Goal: Communication & Community: Connect with others

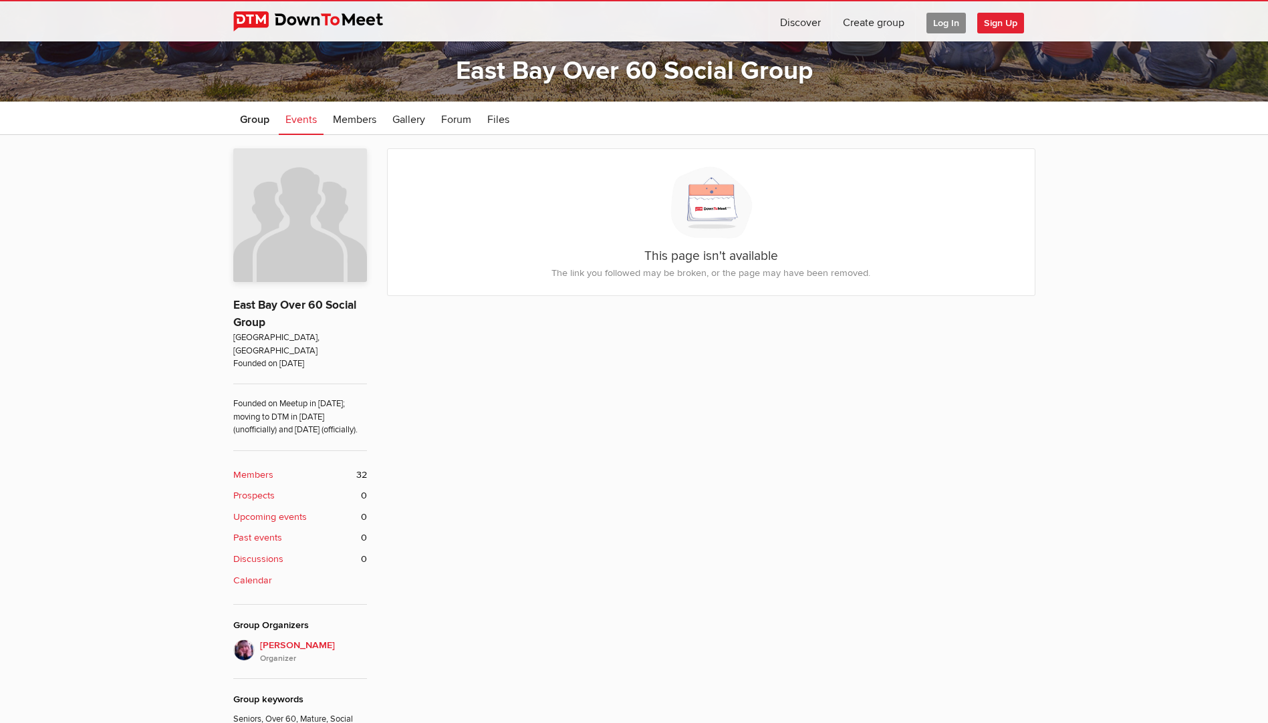
scroll to position [334, 0]
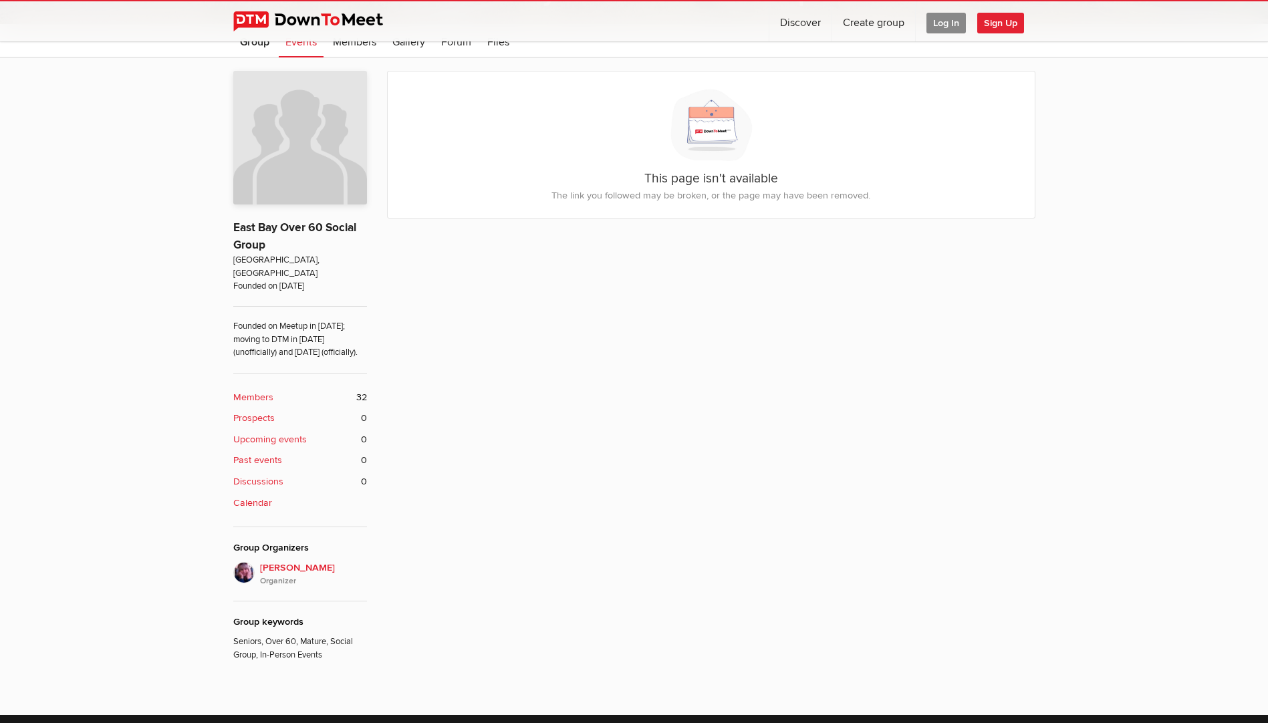
click at [995, 21] on span "Sign Up" at bounding box center [1001, 23] width 47 height 21
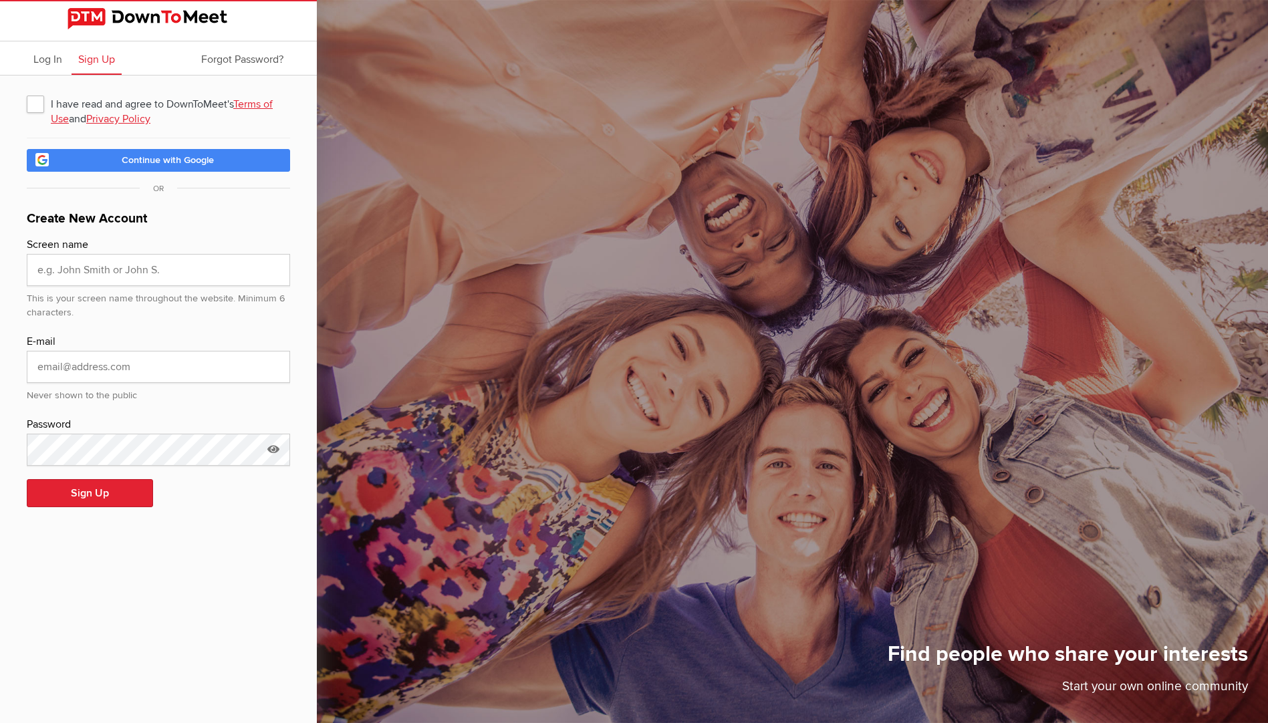
click at [64, 113] on link "Terms of Use" at bounding box center [162, 112] width 222 height 28
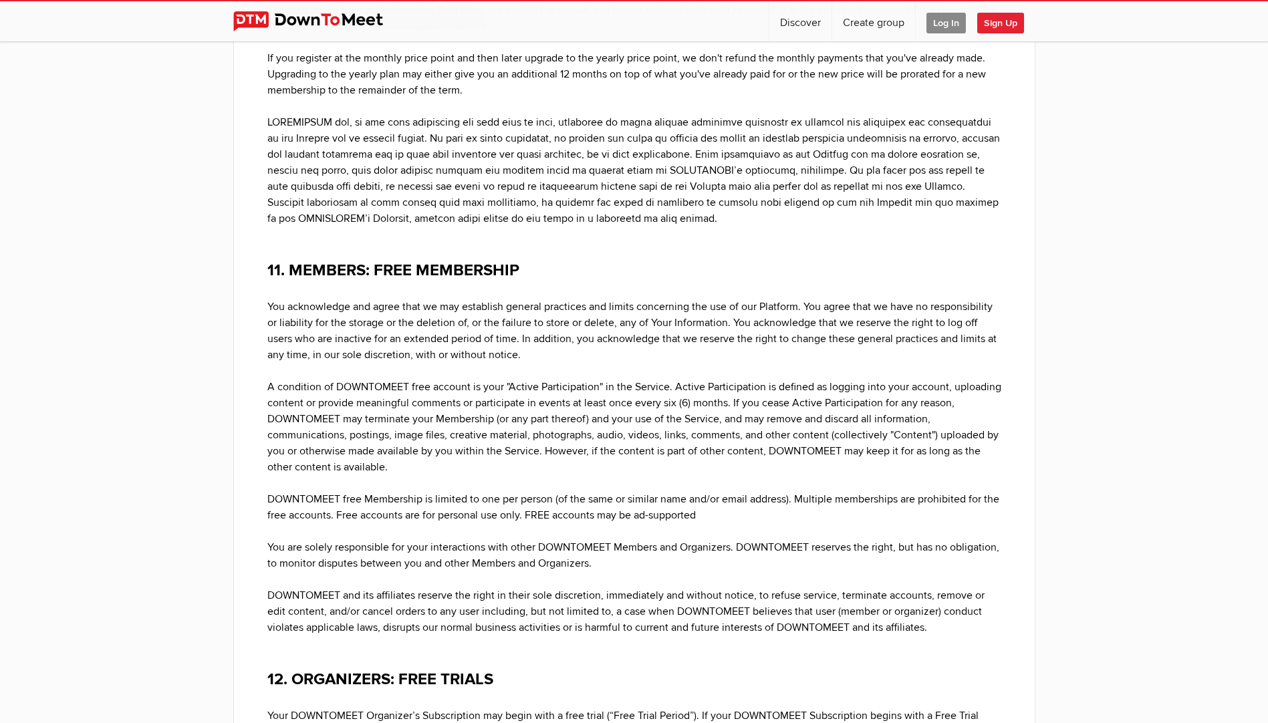
scroll to position [5497, 0]
click at [471, 290] on p "You acknowledge and agree that we may establish general practices and limits co…" at bounding box center [634, 321] width 734 height 80
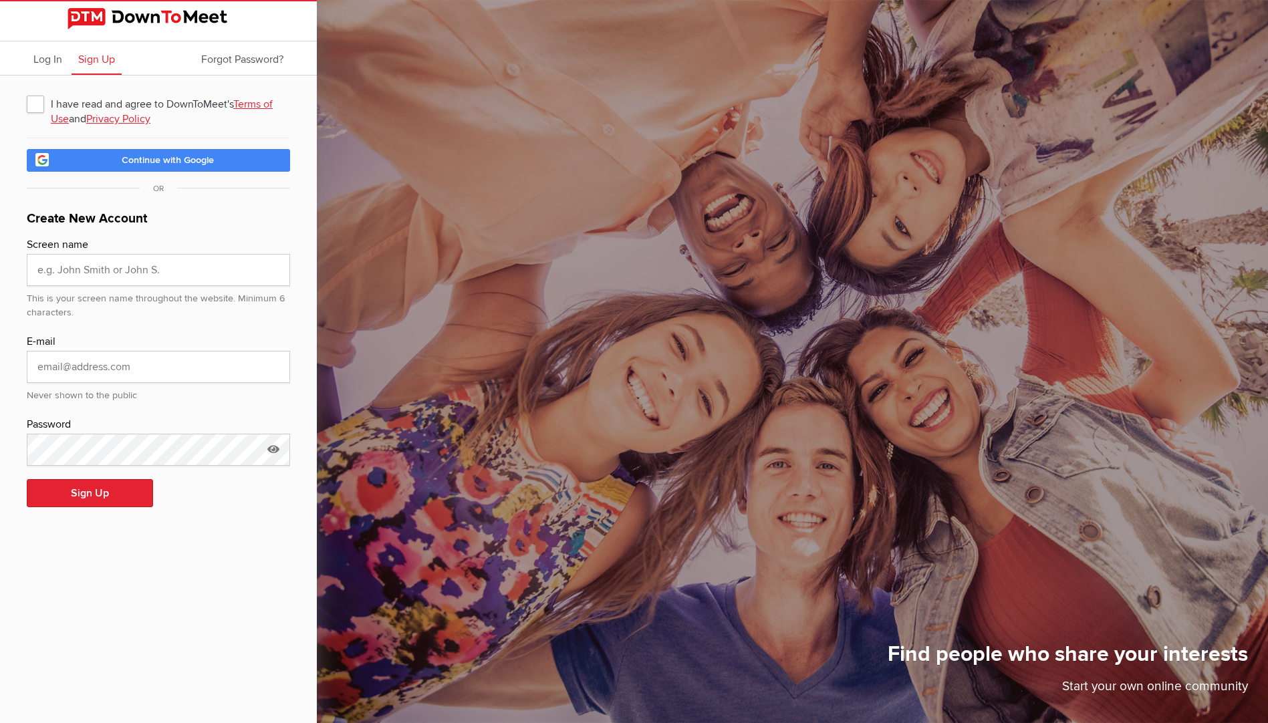
click at [132, 117] on link "Privacy Policy" at bounding box center [118, 118] width 64 height 13
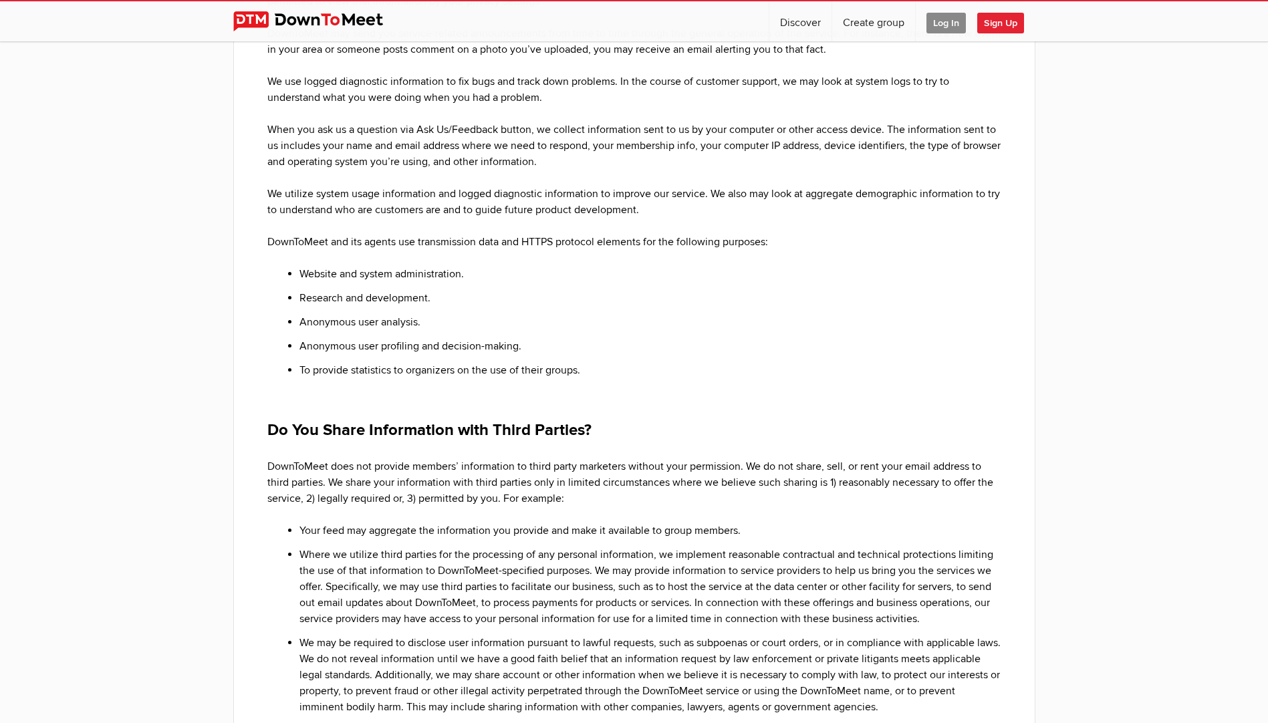
scroll to position [2407, 0]
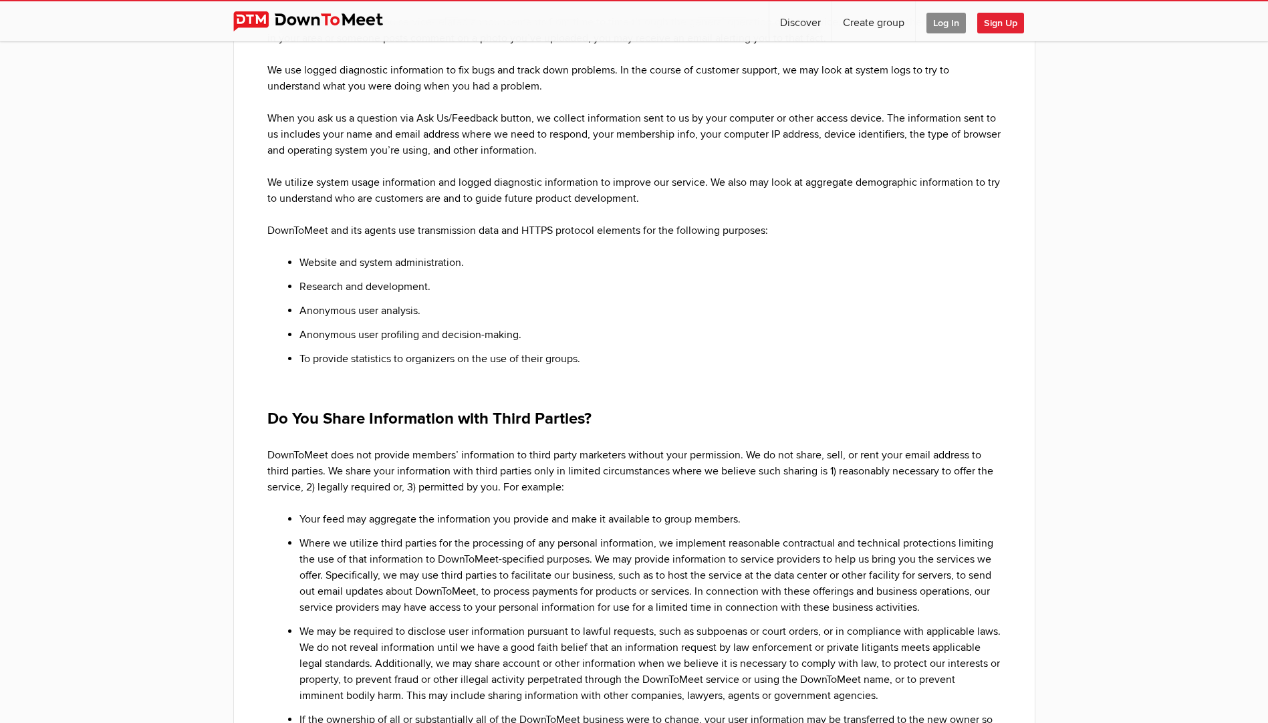
drag, startPoint x: 652, startPoint y: 434, endPoint x: 643, endPoint y: 405, distance: 30.0
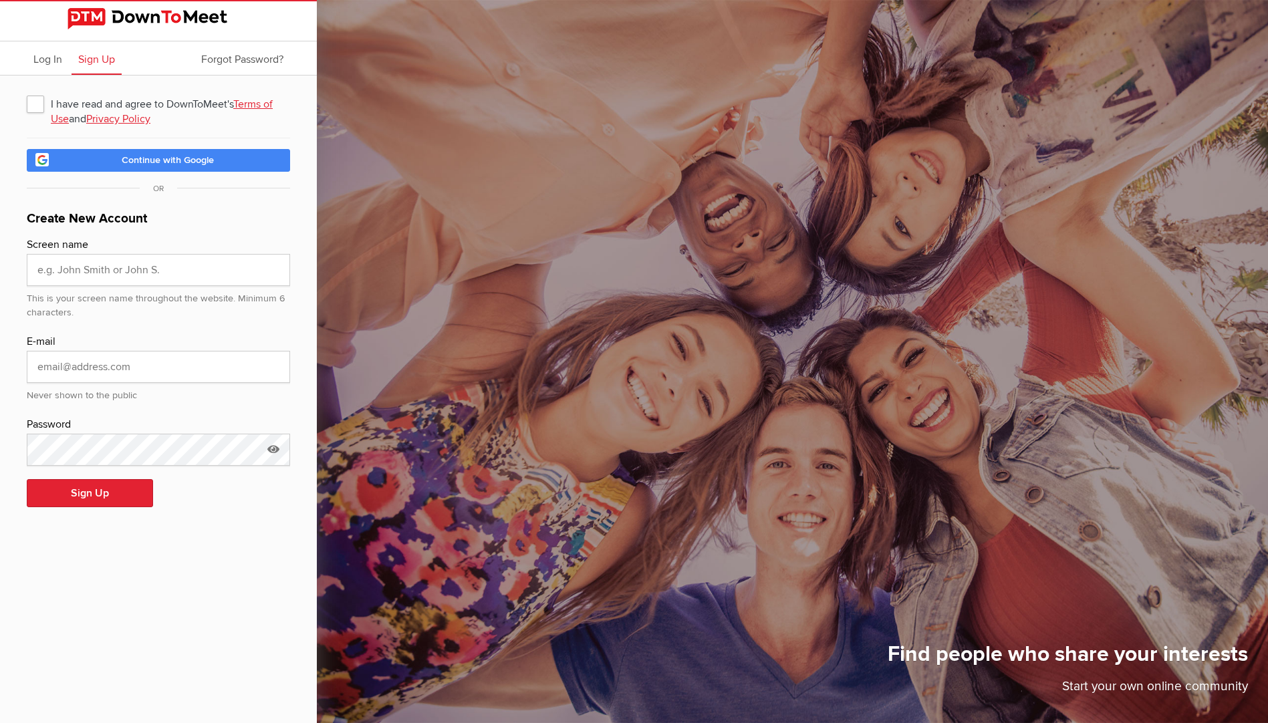
click at [31, 102] on span "I have read and agree to DownToMeet's Terms of Use and Privacy Policy" at bounding box center [158, 104] width 263 height 24
click at [27, 92] on input "I have read and agree to DownToMeet's Terms of Use and Privacy Policy" at bounding box center [26, 91] width 1 height 1
checkbox input "true"
click at [133, 265] on input "text" at bounding box center [158, 270] width 263 height 32
type input "Christopher B"
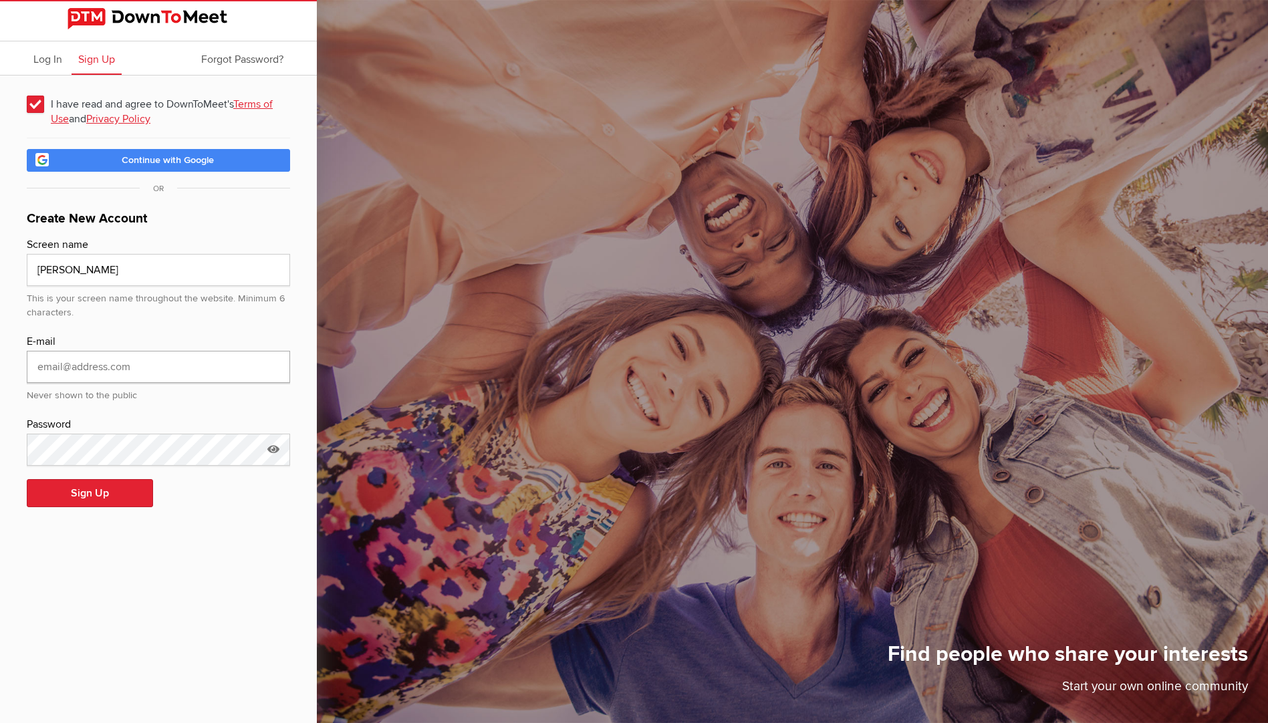
click at [144, 372] on input "email" at bounding box center [158, 367] width 263 height 32
type input "Admail007@pacbell.net"
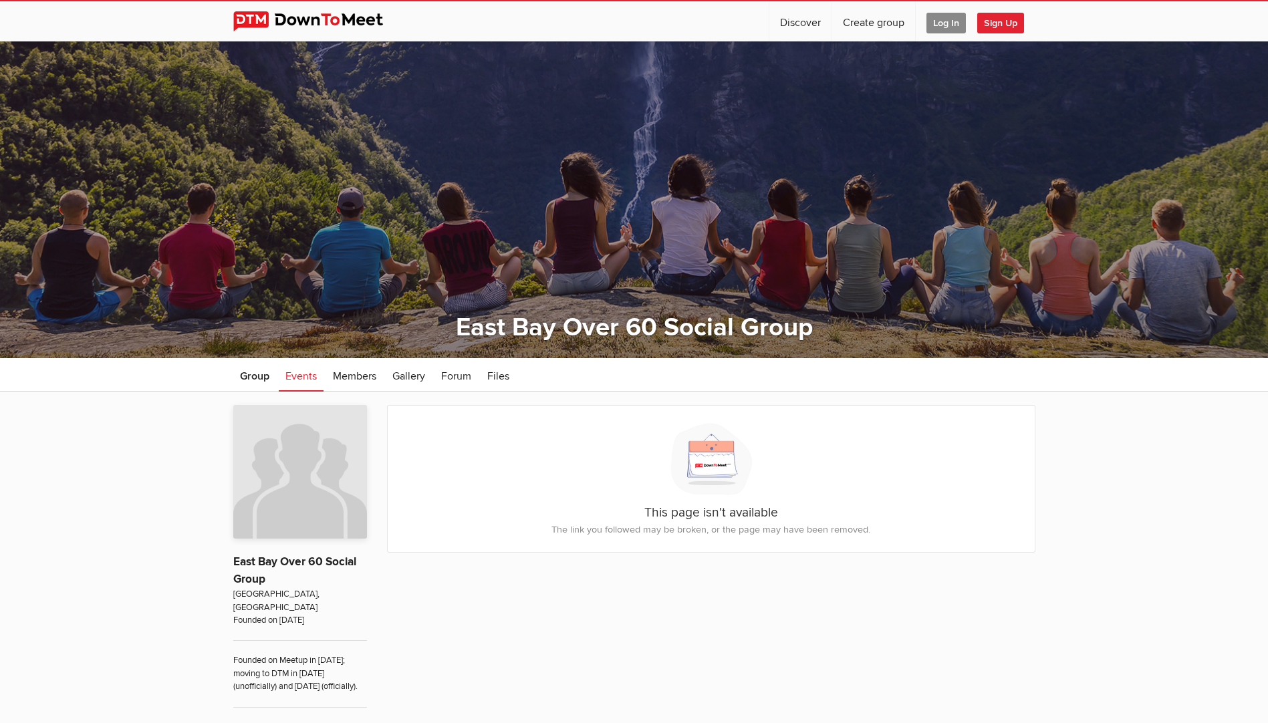
click at [1004, 27] on span "Sign Up" at bounding box center [1001, 23] width 47 height 21
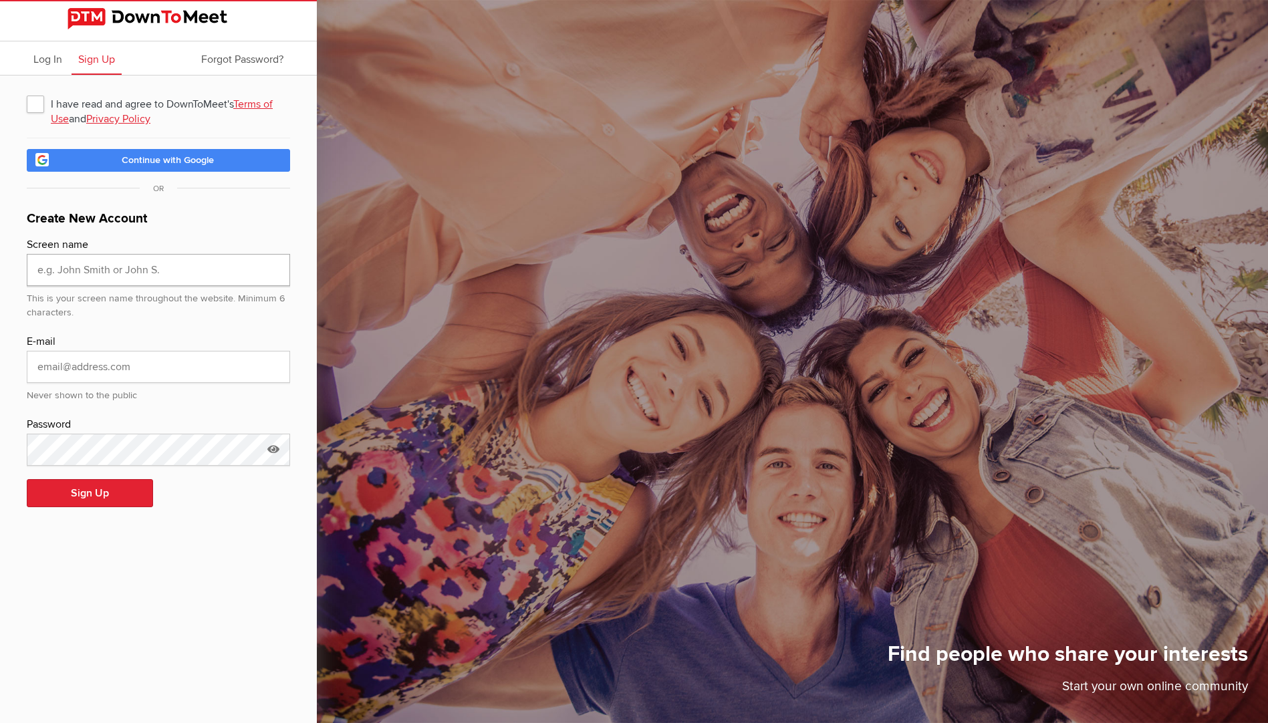
click at [80, 271] on input "text" at bounding box center [158, 270] width 263 height 32
type input "Christopher B"
click at [45, 376] on input "email" at bounding box center [158, 367] width 263 height 32
type input "Admail007@pacbell.net"
click at [27, 479] on button "Sign Up" at bounding box center [90, 493] width 126 height 28
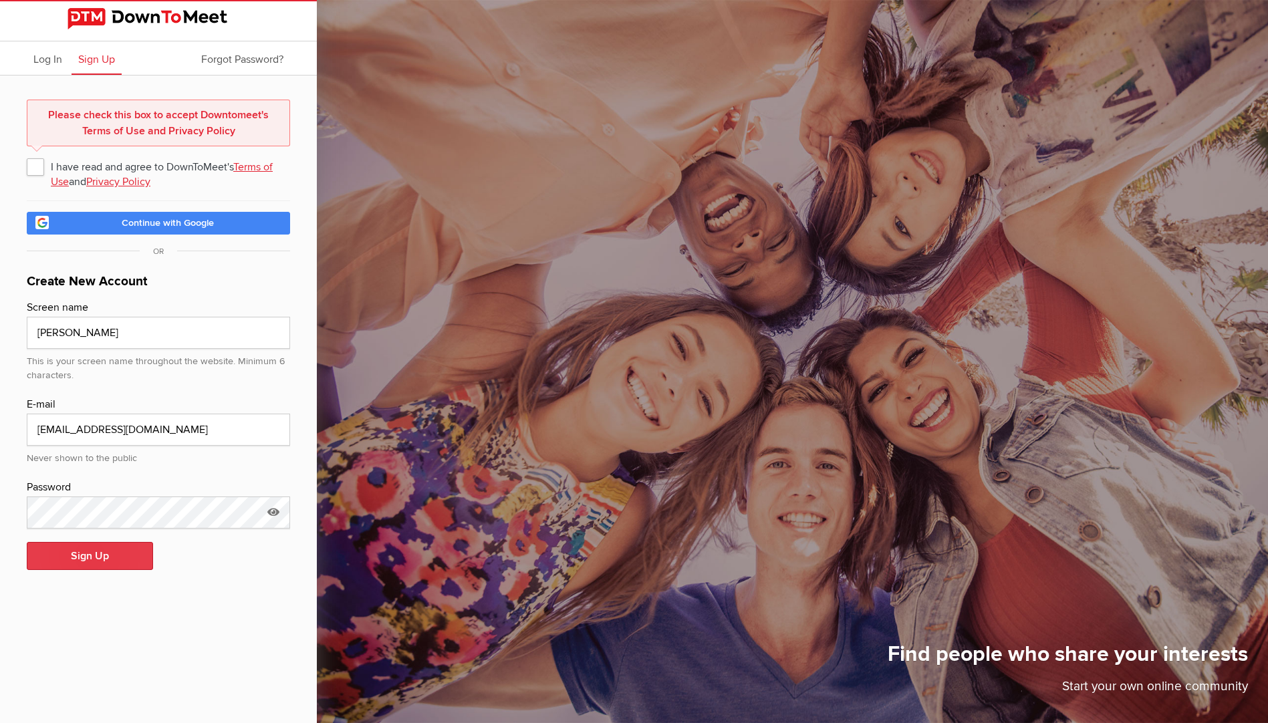
click at [89, 547] on button "Sign Up" at bounding box center [90, 556] width 126 height 28
click at [36, 168] on span "I have read and agree to DownToMeet's Terms of Use and Privacy Policy" at bounding box center [158, 166] width 263 height 24
click at [27, 154] on input "I have read and agree to DownToMeet's Terms of Use and Privacy Policy" at bounding box center [26, 154] width 1 height 1
checkbox input "true"
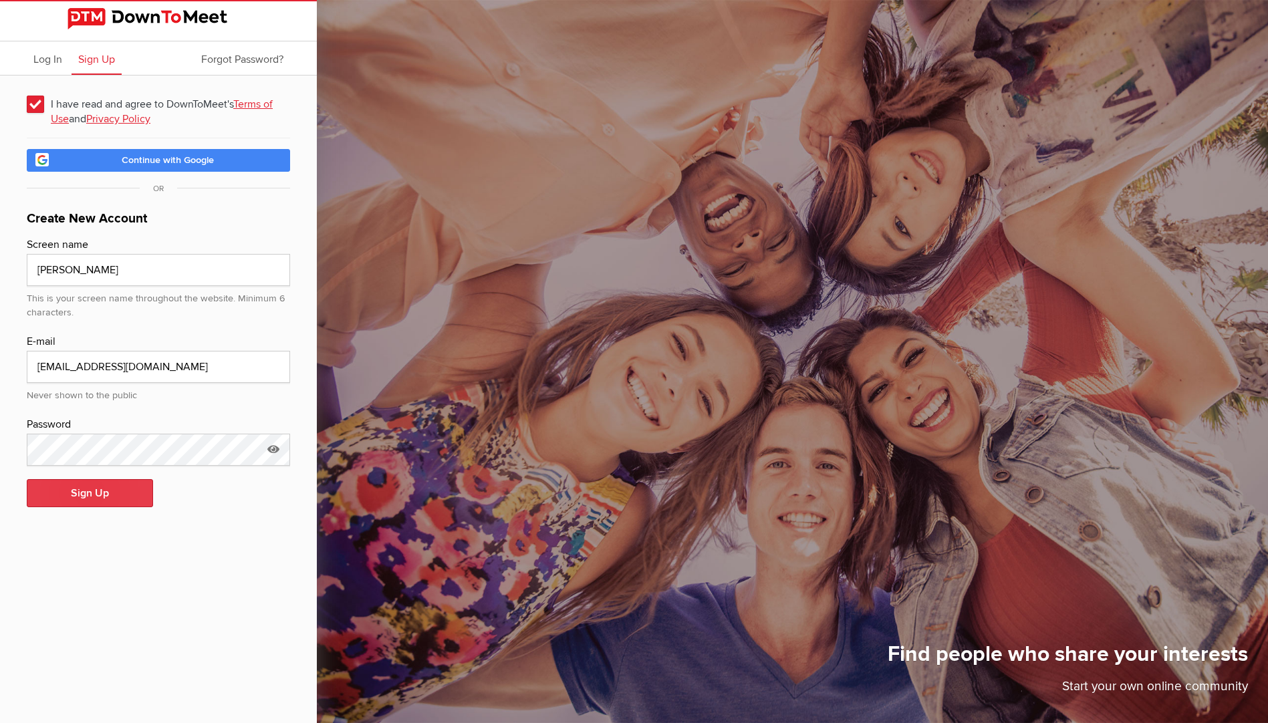
click at [102, 493] on button "Sign Up" at bounding box center [90, 493] width 126 height 28
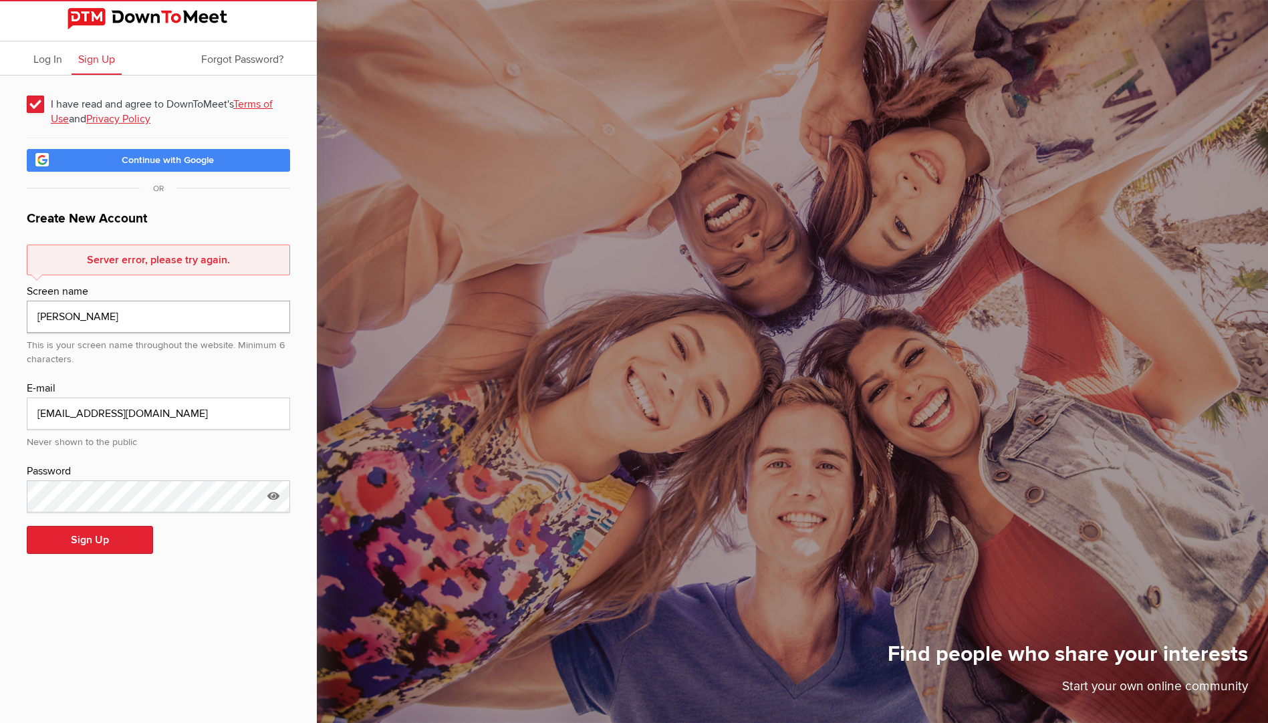
click at [31, 316] on input "Christopher B" at bounding box center [158, 317] width 263 height 32
click at [96, 537] on button "Sign Up" at bounding box center [90, 540] width 126 height 28
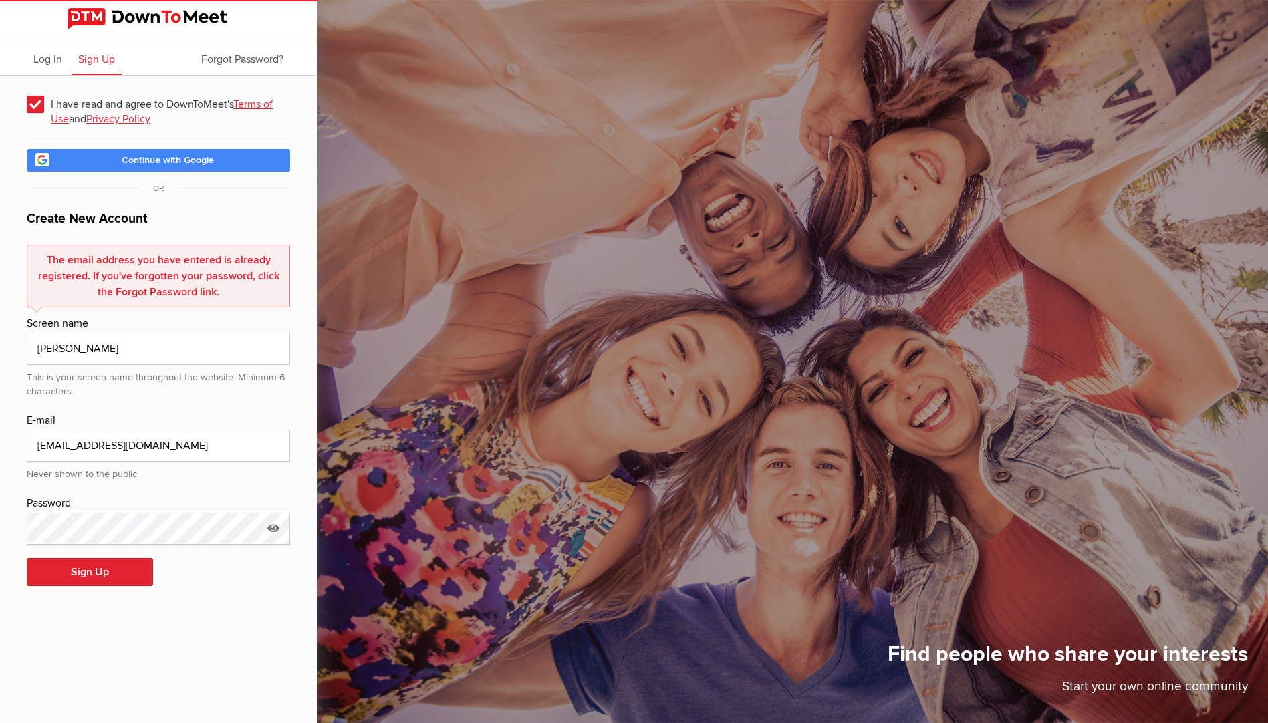
click at [101, 399] on div "This is your screen name throughout the website. Minimum 6 characters." at bounding box center [158, 382] width 263 height 34
click at [38, 63] on span "Log In" at bounding box center [47, 59] width 29 height 13
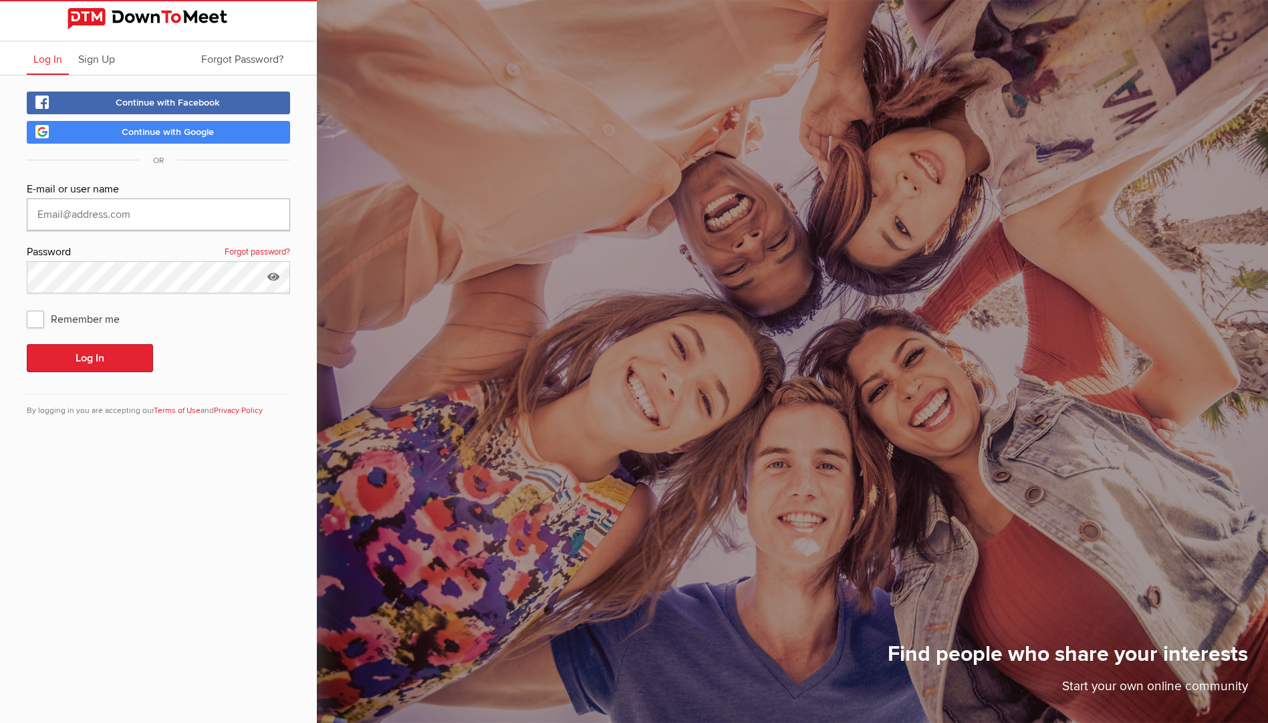
click at [57, 215] on input "text" at bounding box center [158, 215] width 263 height 32
type input "Admail007@pacbell.net"
click at [62, 355] on button "Log In" at bounding box center [90, 358] width 126 height 28
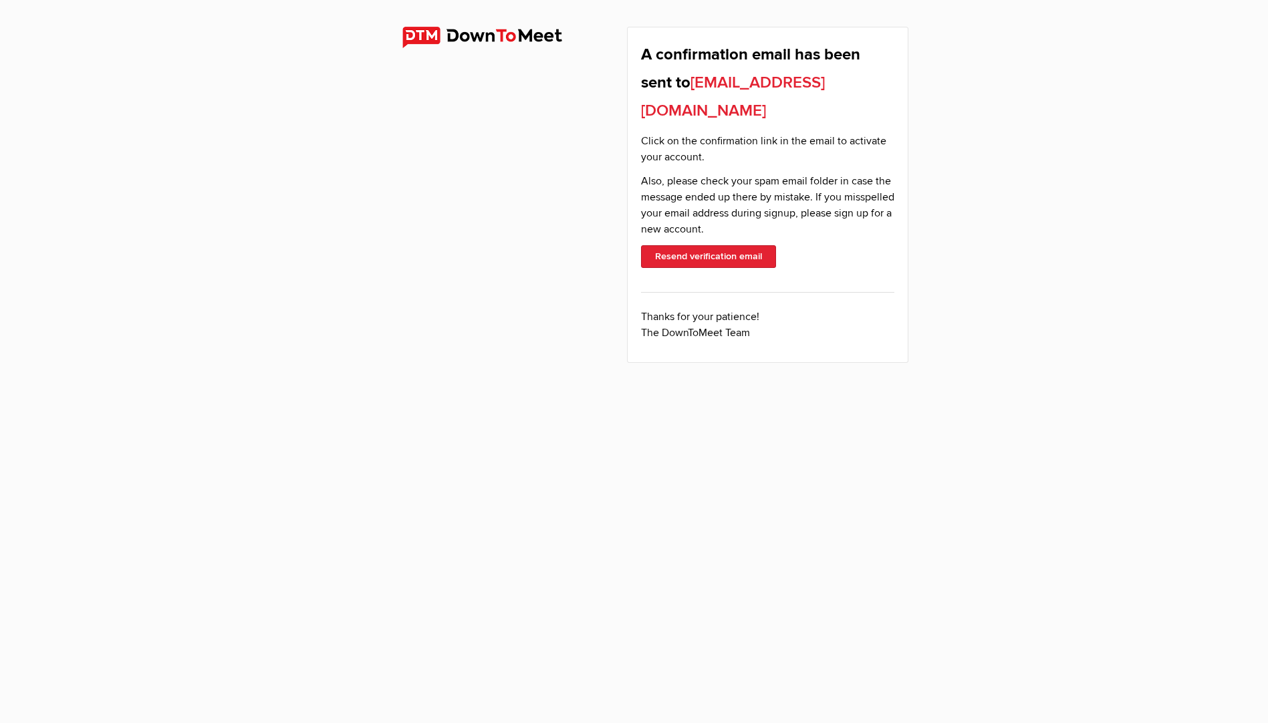
click at [413, 622] on body "A confirmation email has been sent to Admail007@pacbell.net Click on the confir…" at bounding box center [634, 361] width 1268 height 723
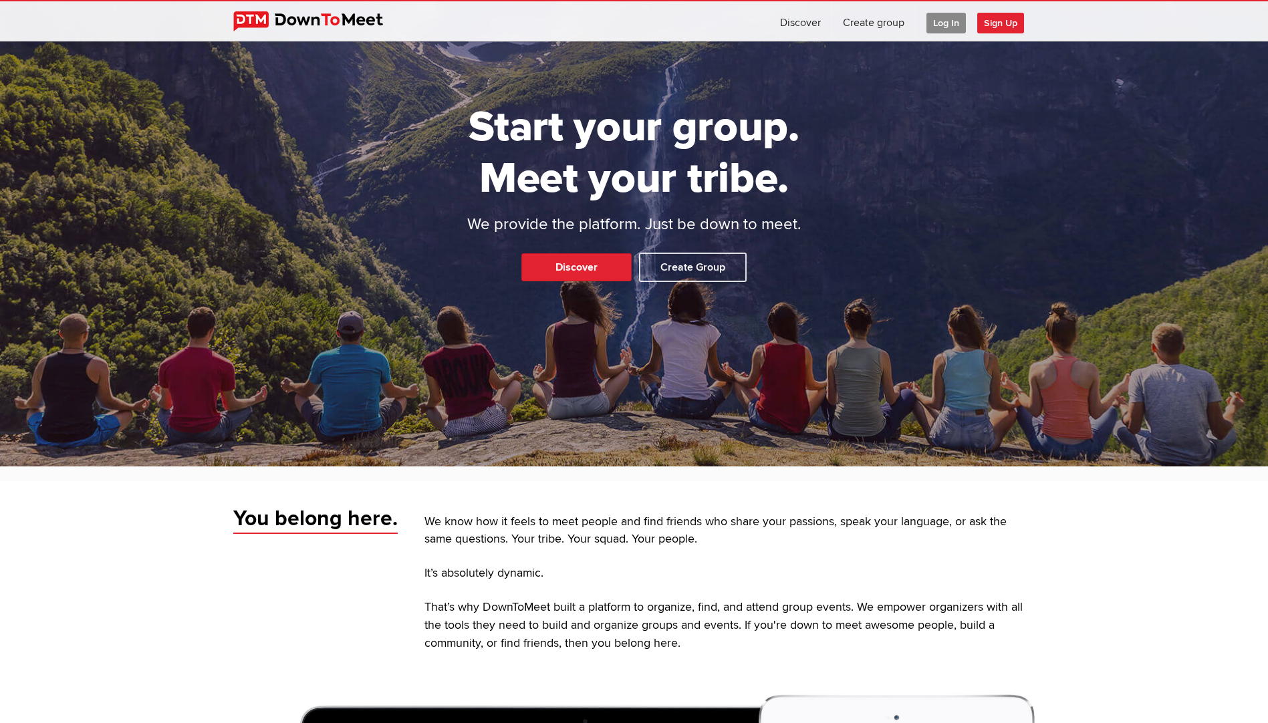
scroll to position [267, 0]
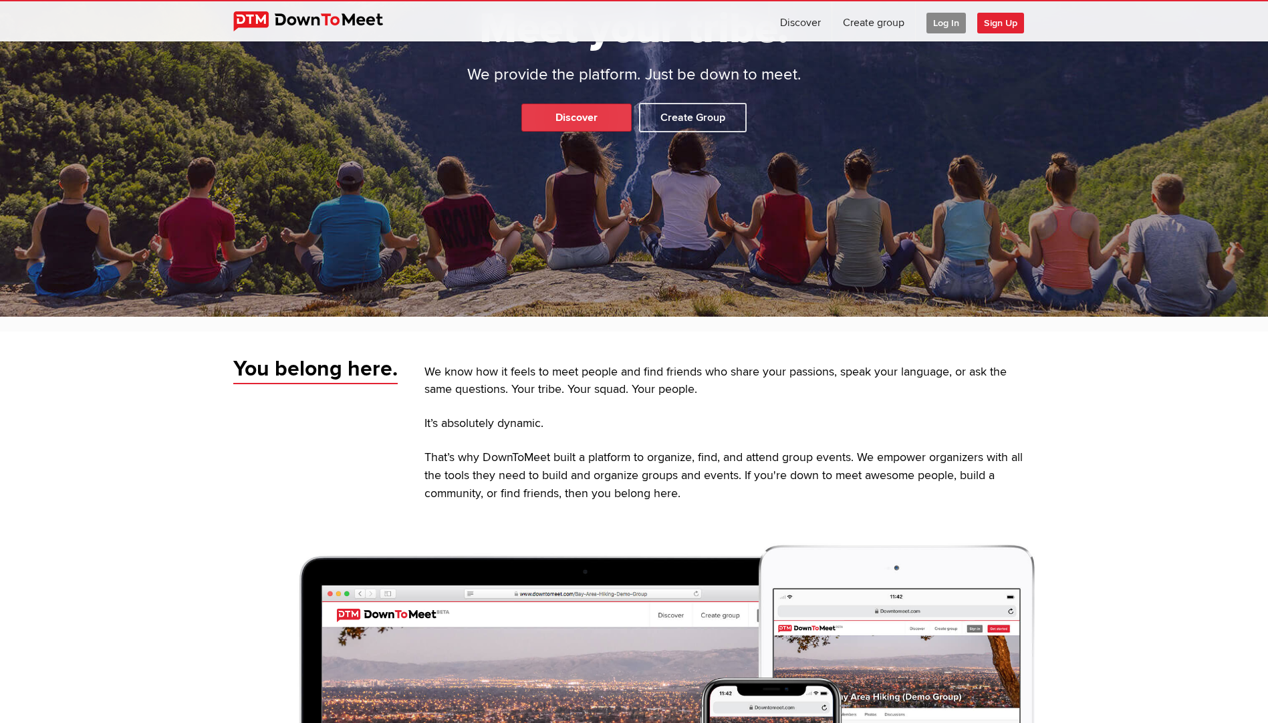
click at [570, 120] on link "Discover" at bounding box center [577, 118] width 110 height 28
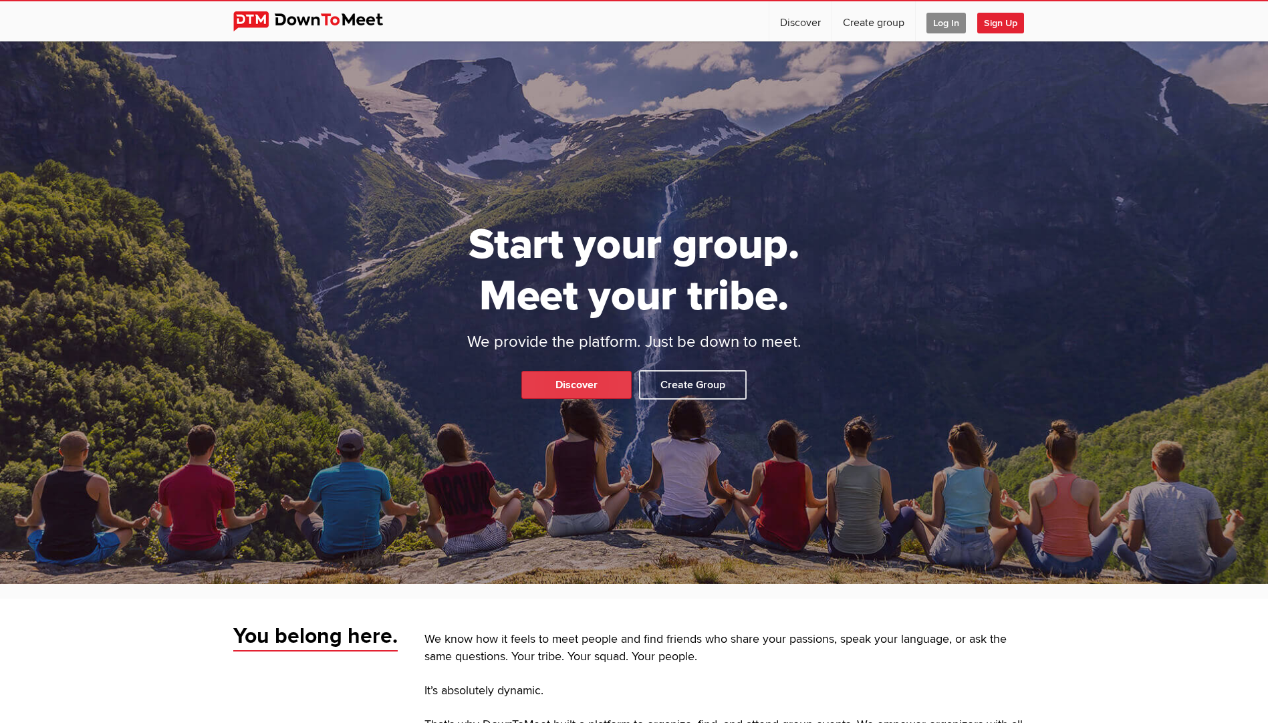
select select "null"
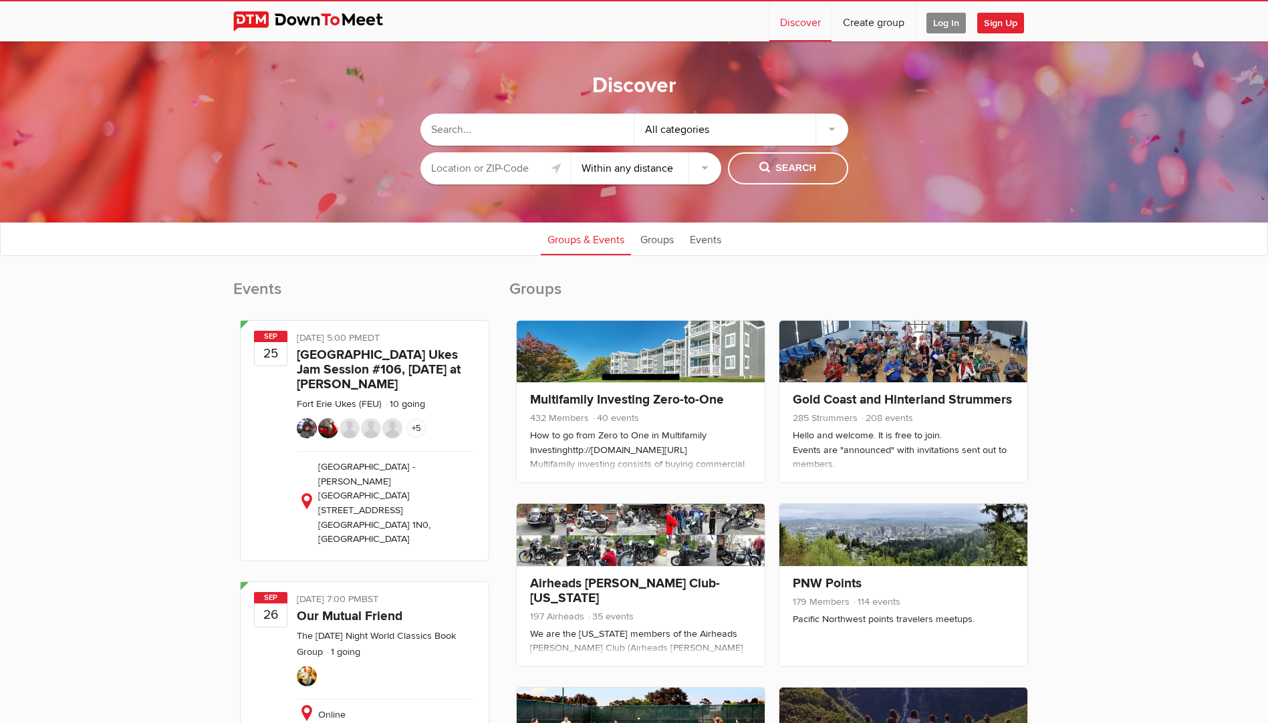
click at [491, 135] on input "text" at bounding box center [528, 130] width 214 height 32
type input "over 60"
click at [798, 169] on span "Search" at bounding box center [788, 168] width 57 height 15
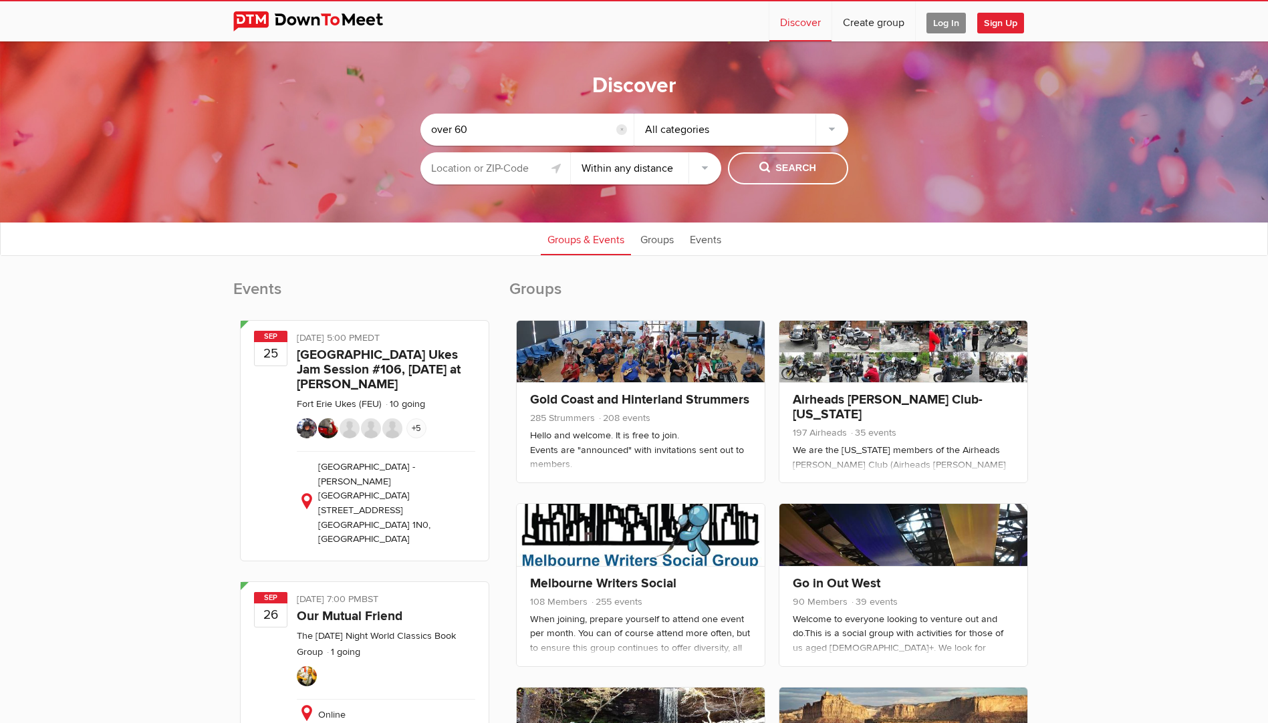
click at [445, 168] on input "text" at bounding box center [496, 168] width 150 height 32
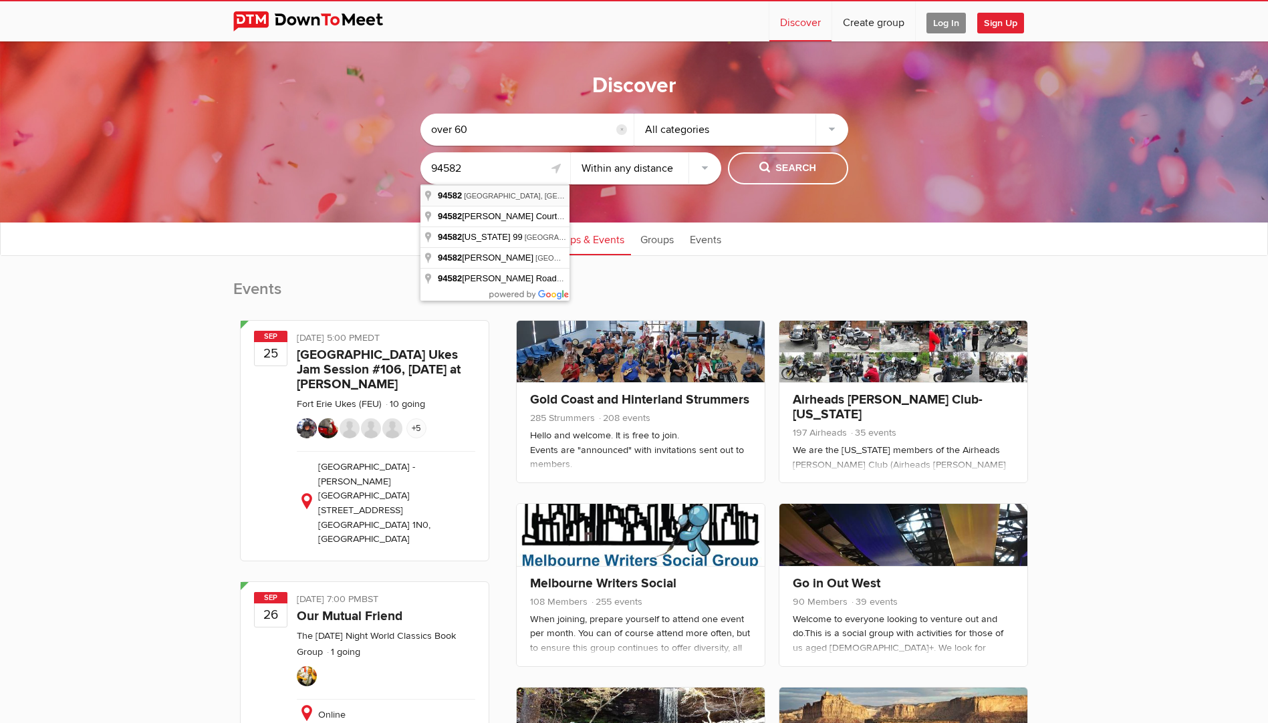
type input "San Ramon, CA 94582, USA"
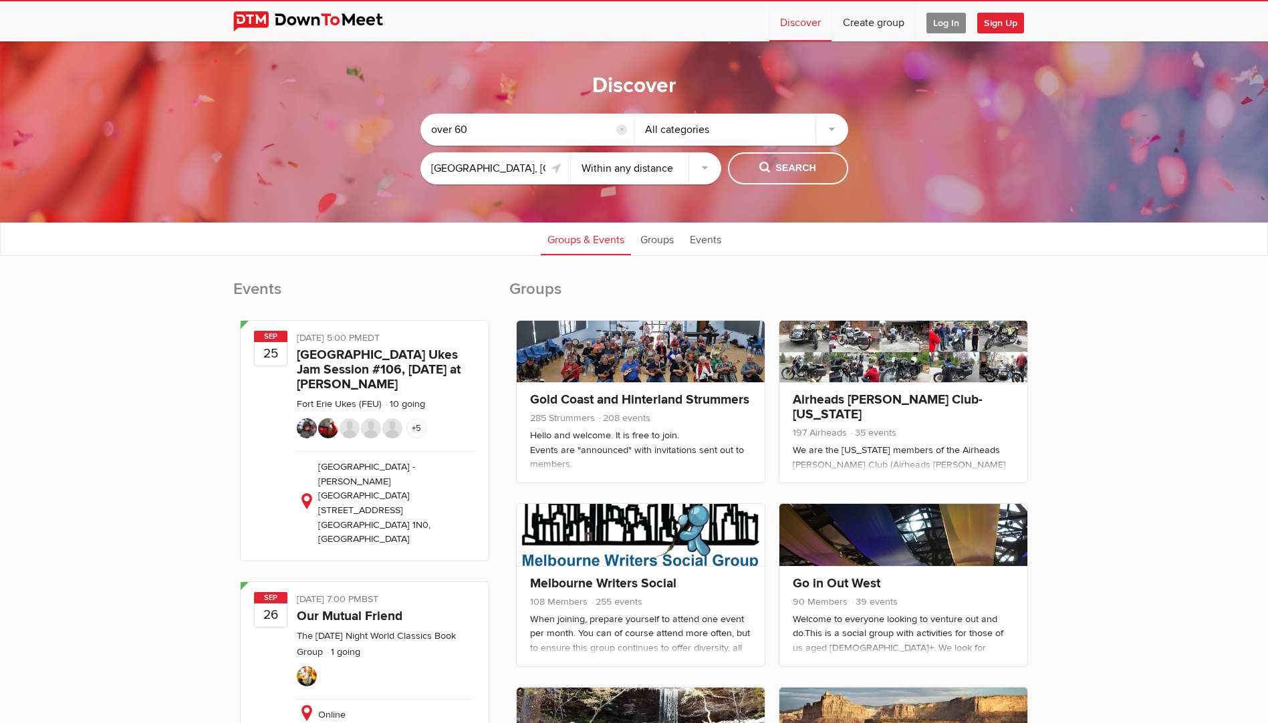
click at [704, 170] on select "Within 10 miles Within 25 miles Within 50 miles Within 100 miles Within any dis…" at bounding box center [646, 168] width 150 height 32
select select "50"
click at [571, 152] on select "Within 10 miles Within 25 miles Within 50 miles Within 100 miles Within any dis…" at bounding box center [646, 168] width 150 height 32
click at [797, 167] on span "Search" at bounding box center [788, 168] width 57 height 15
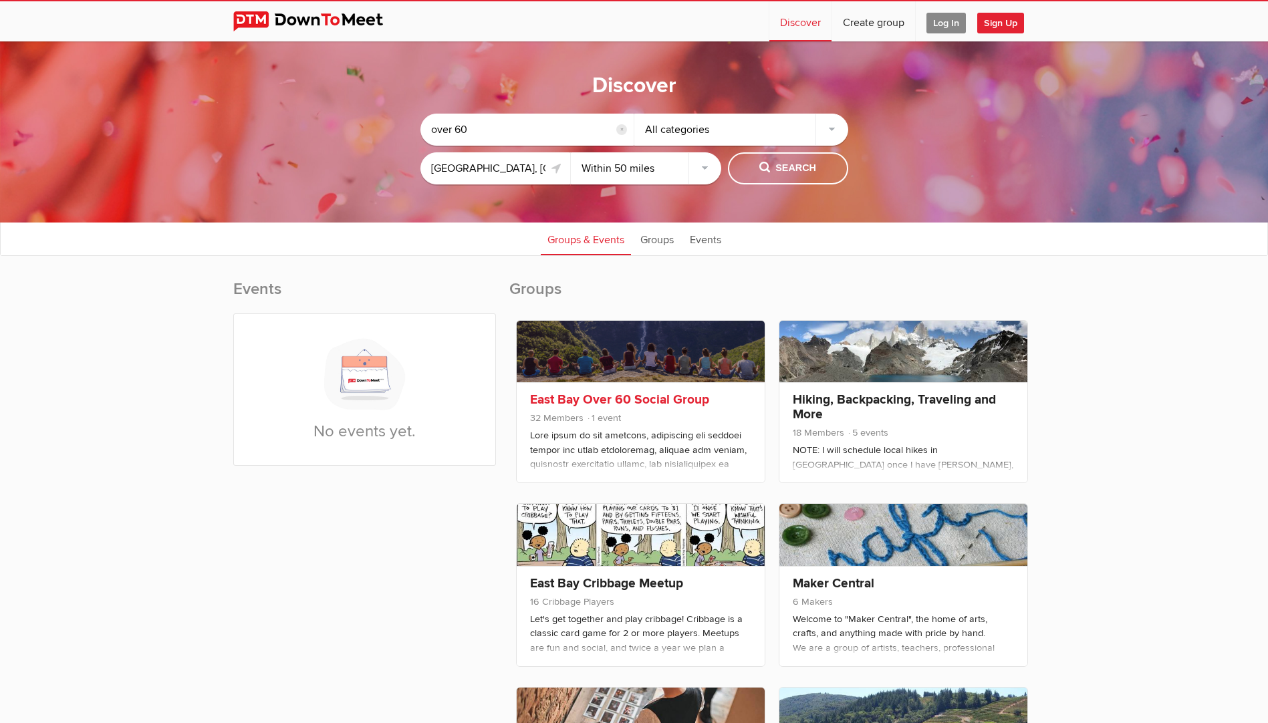
click at [616, 399] on link "East Bay Over 60 Social Group" at bounding box center [619, 400] width 179 height 16
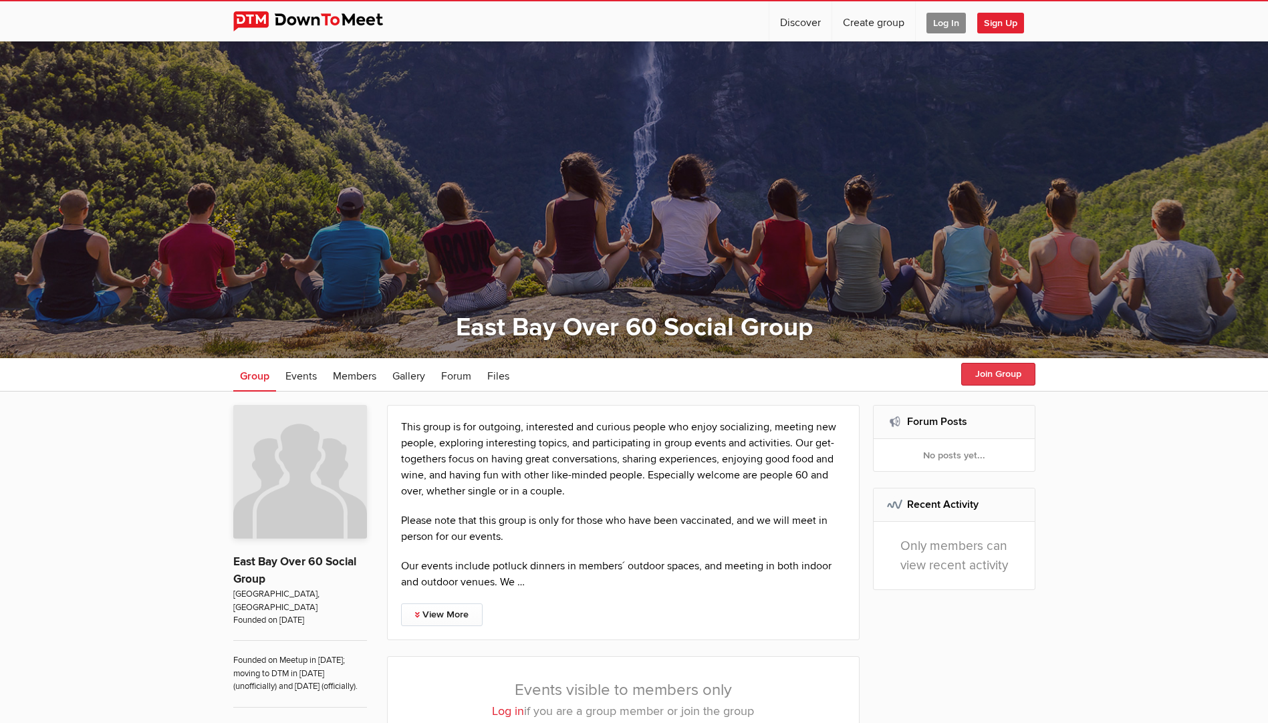
click at [1017, 376] on button "Join Group" at bounding box center [998, 374] width 74 height 23
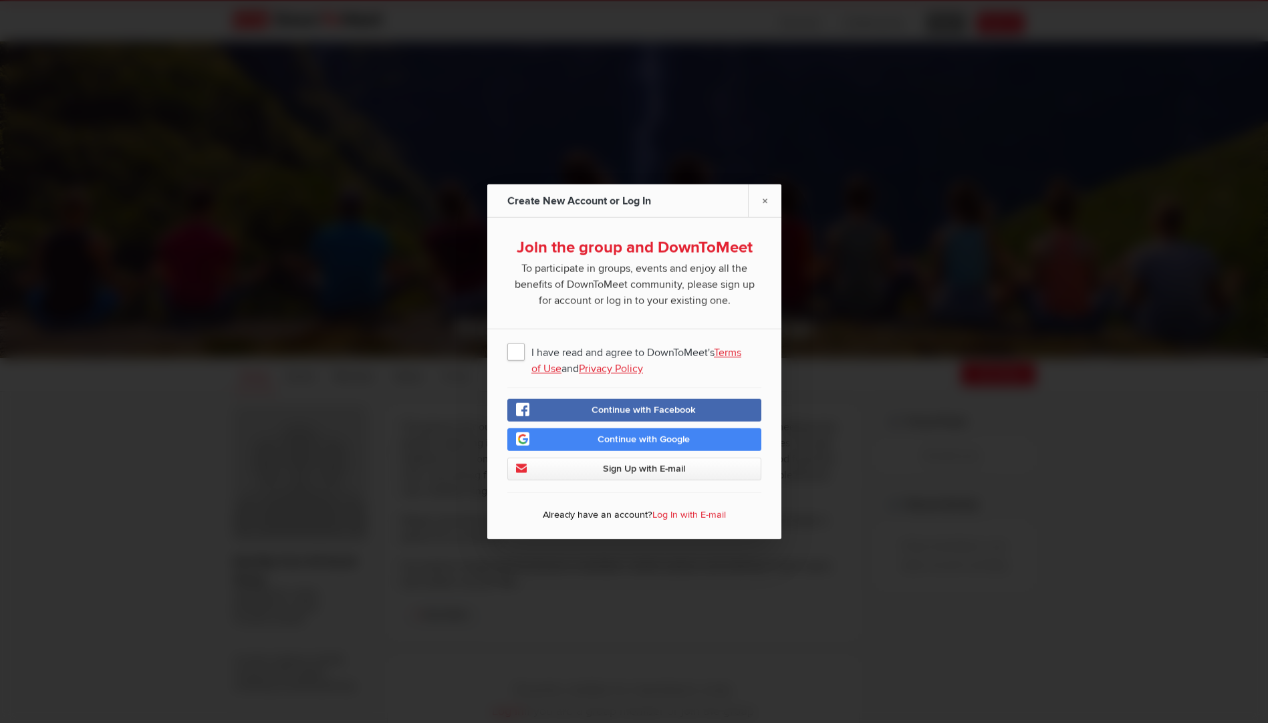
click at [518, 352] on span "I have read and agree to DownToMeet's Terms of Use and Privacy Policy" at bounding box center [634, 352] width 254 height 24
click at [0, 0] on input "I have read and agree to DownToMeet's Terms of Use and Privacy Policy" at bounding box center [0, 0] width 0 height 0
click at [660, 466] on span "Sign Up with E-mail" at bounding box center [643, 468] width 82 height 11
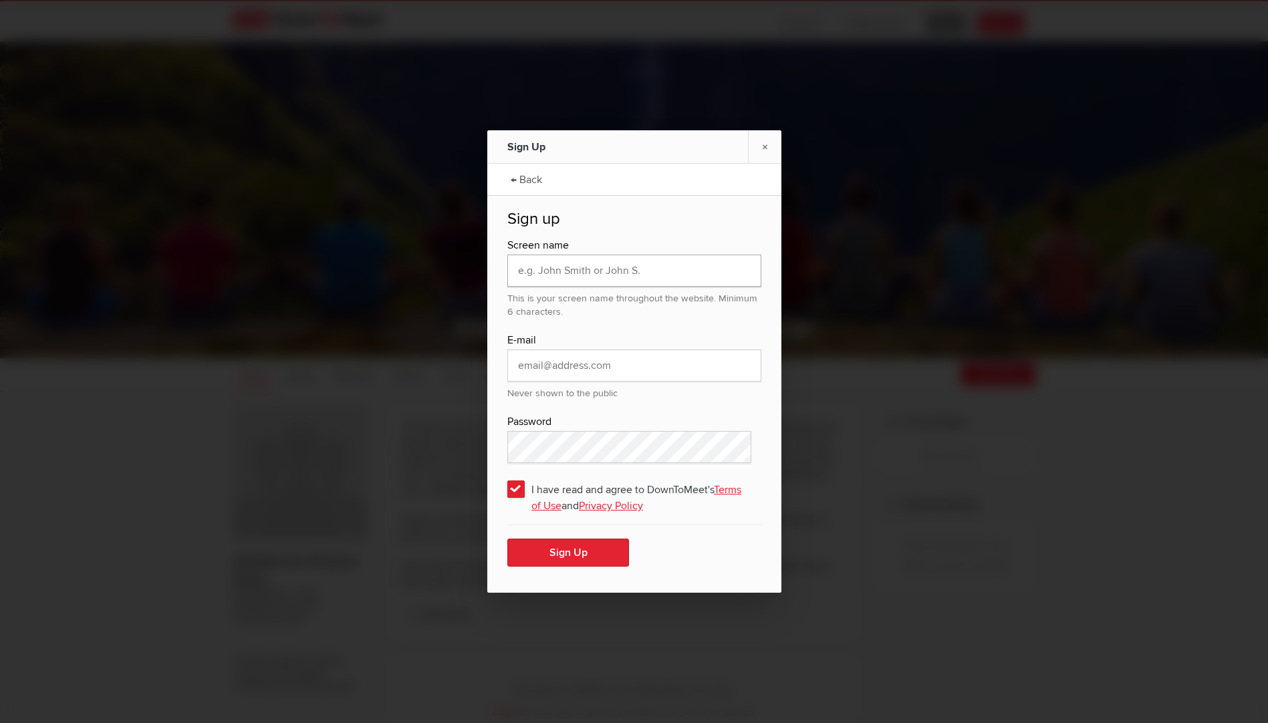
click at [534, 266] on input "text" at bounding box center [634, 271] width 254 height 32
type input "Christopher B"
click at [511, 361] on input "email" at bounding box center [634, 366] width 254 height 32
type input "Admail007@pacbell.net"
click at [578, 554] on button "Sign Up" at bounding box center [568, 553] width 122 height 28
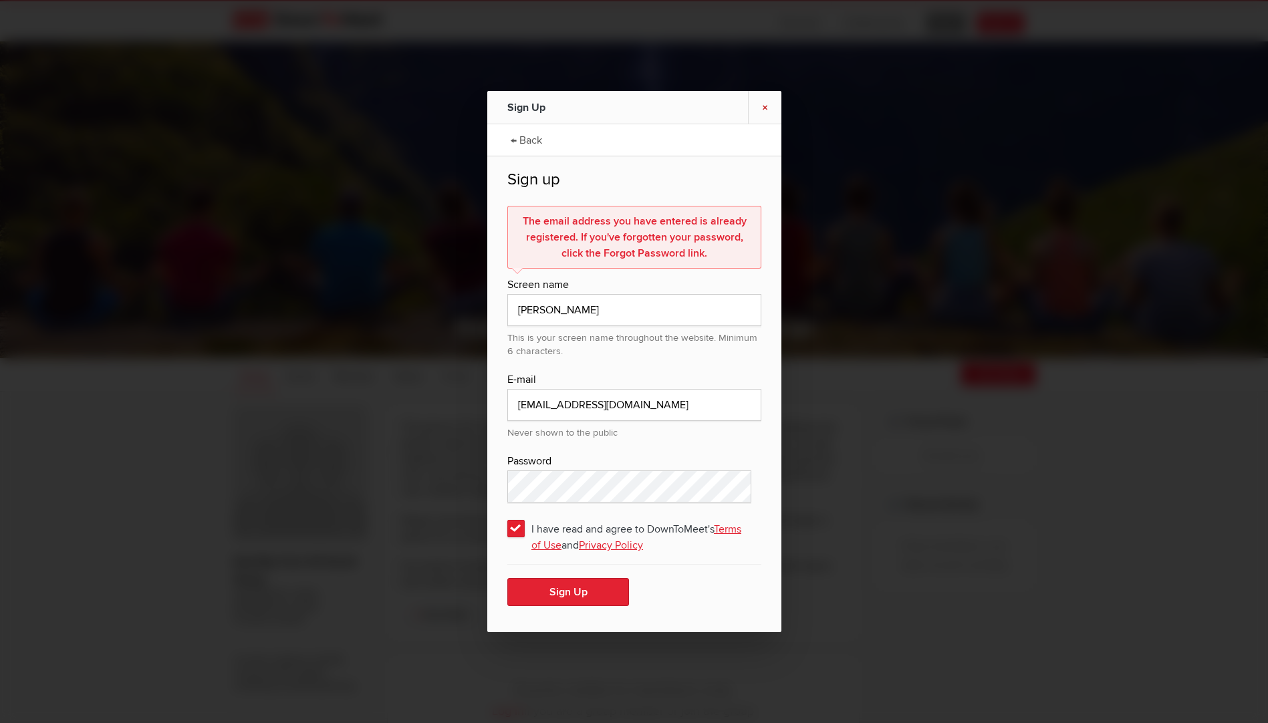
click at [764, 108] on link "×" at bounding box center [764, 107] width 33 height 33
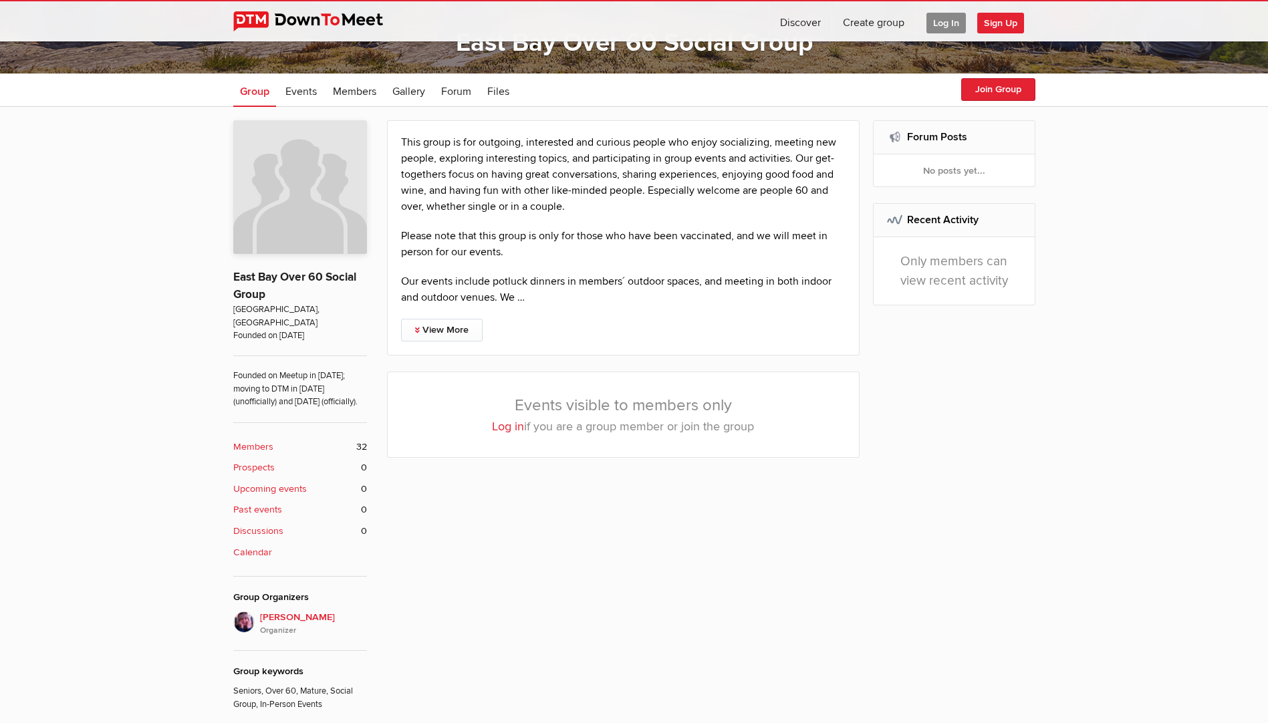
scroll to position [334, 0]
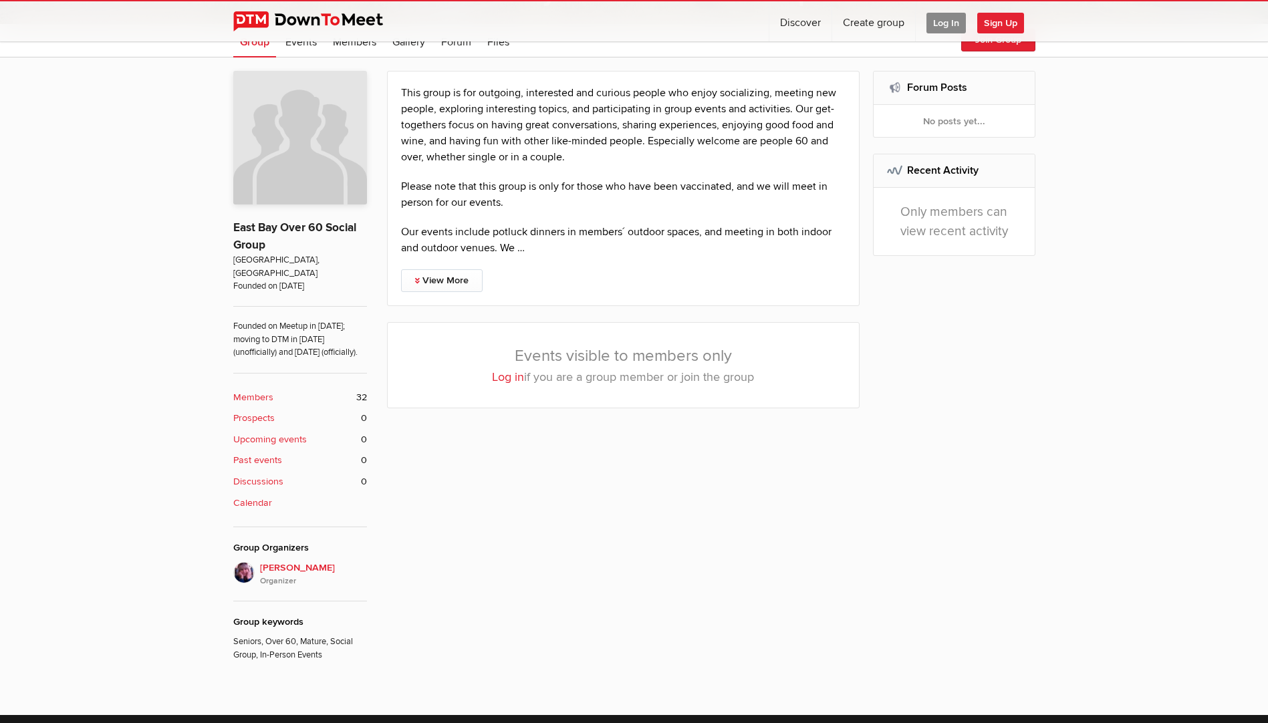
click at [257, 397] on b "Members" at bounding box center [253, 397] width 40 height 15
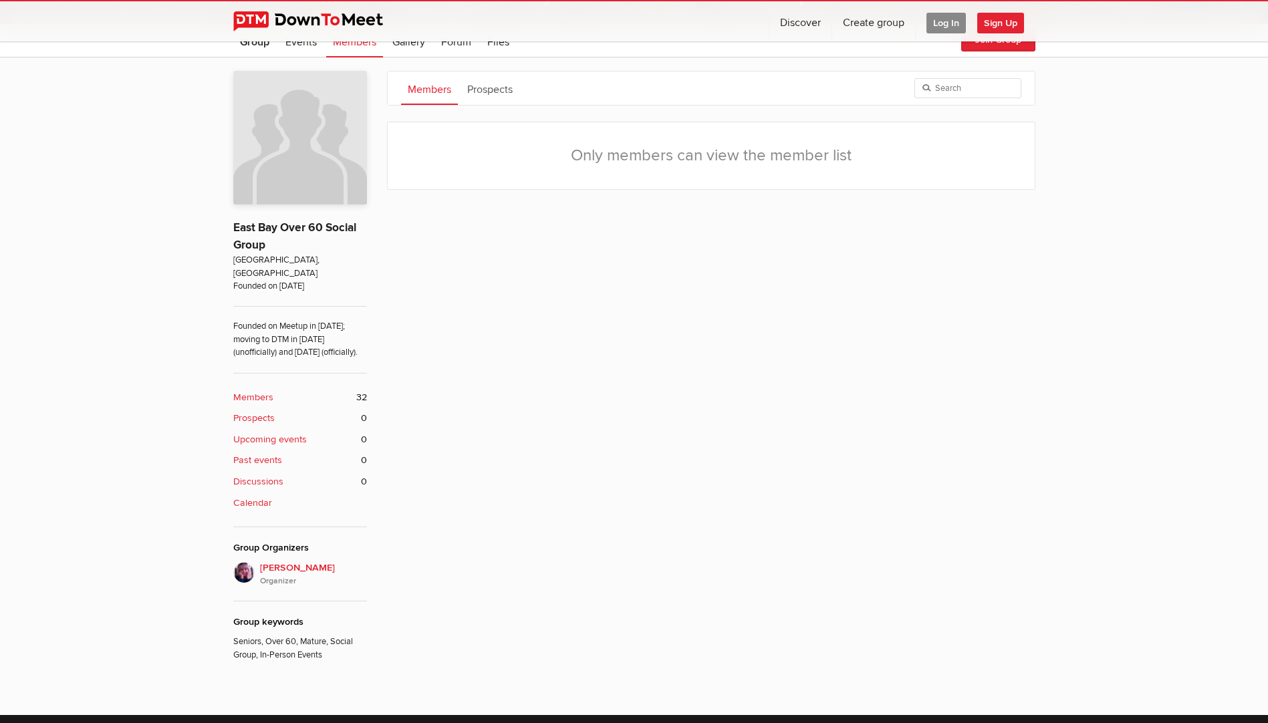
scroll to position [358, 0]
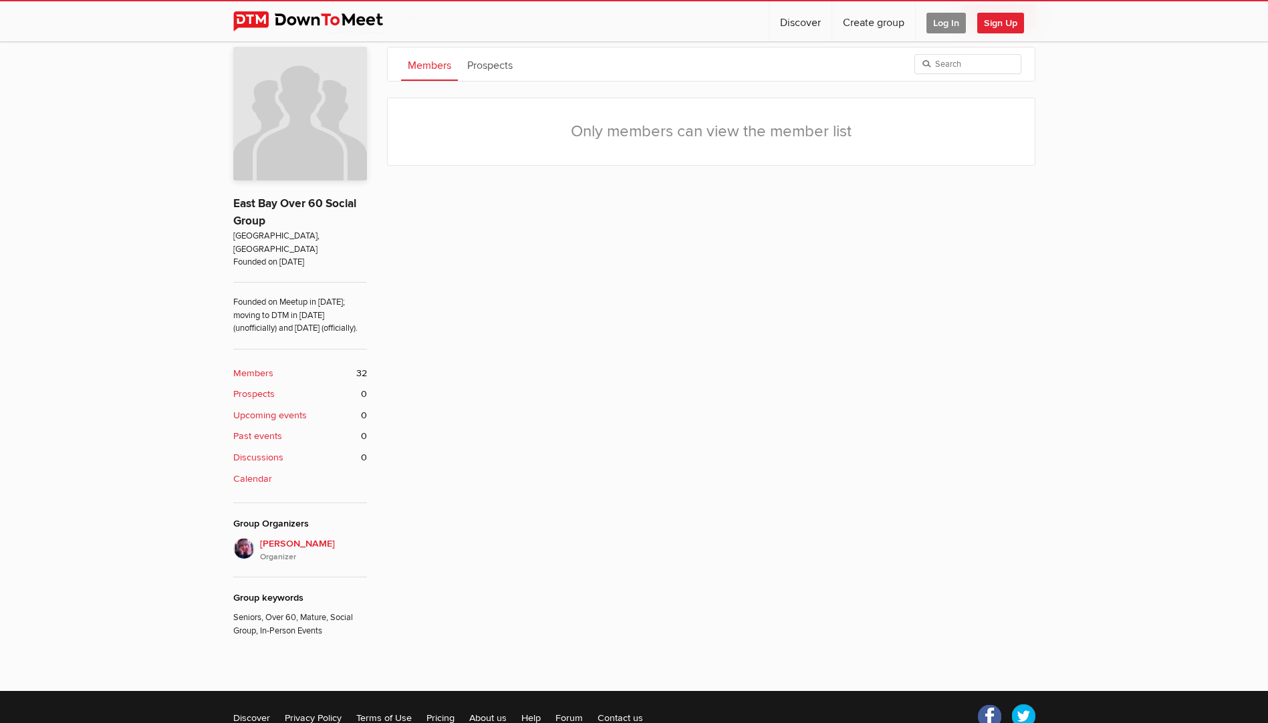
click at [257, 373] on b "Members" at bounding box center [253, 373] width 40 height 15
click at [939, 23] on span "Log In" at bounding box center [946, 23] width 39 height 21
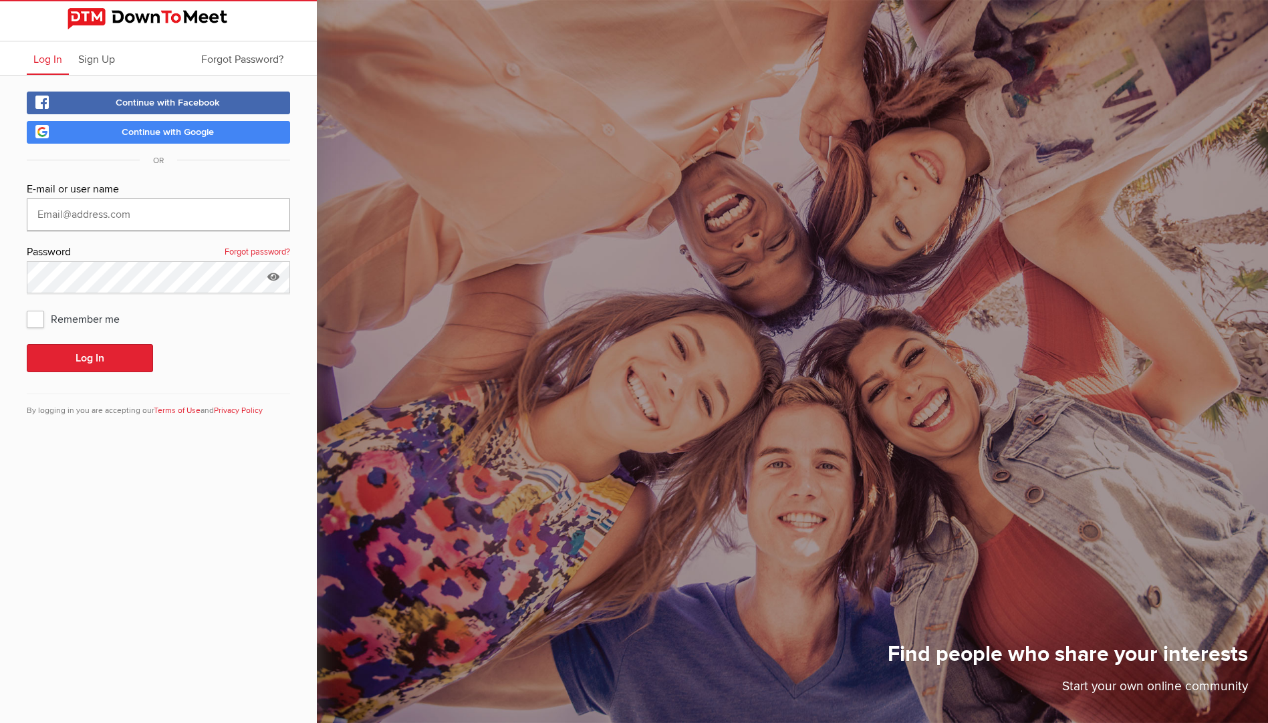
click at [41, 214] on input "text" at bounding box center [158, 215] width 263 height 32
type input "Admail007@pacbell.net"
click at [0, 269] on html "Log In Sign Up Forgot Password? Continue with Facebook Continue with Google OR …" at bounding box center [634, 361] width 1268 height 723
click at [35, 321] on span "Remember me" at bounding box center [80, 319] width 106 height 24
click at [27, 307] on input "Remember me" at bounding box center [26, 306] width 1 height 1
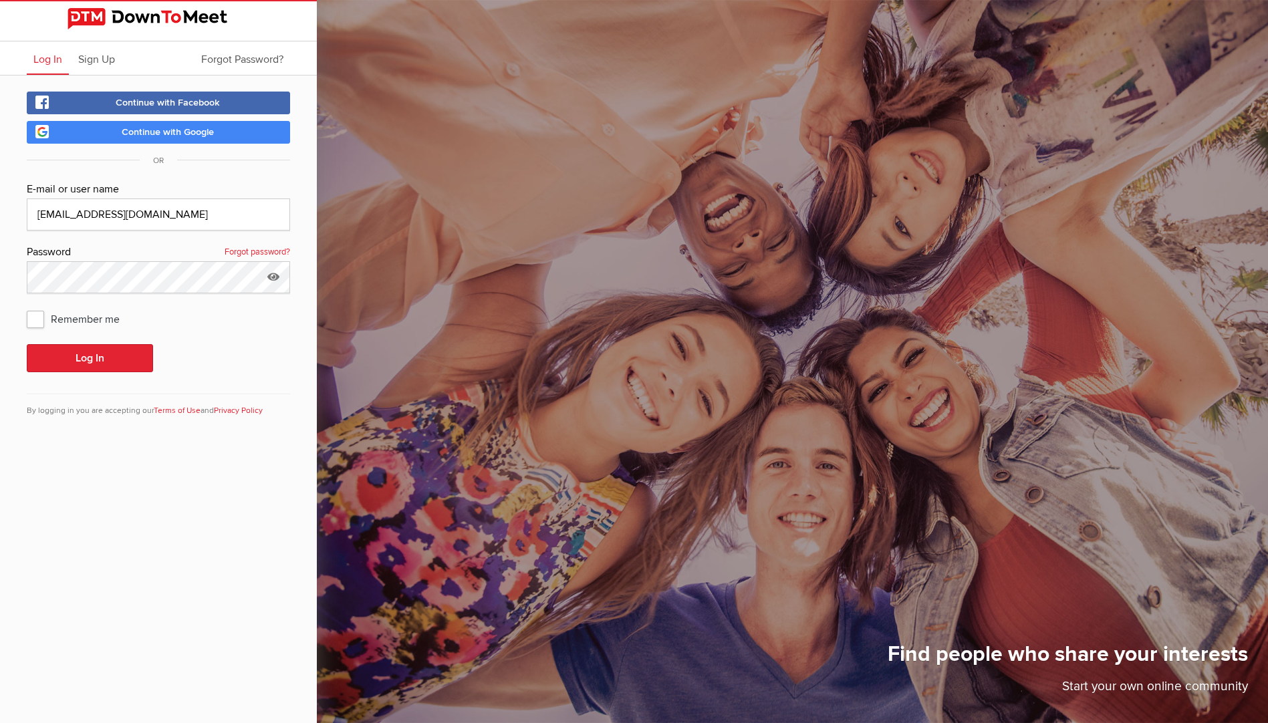
checkbox input "true"
click at [95, 358] on button "Log In" at bounding box center [90, 358] width 126 height 28
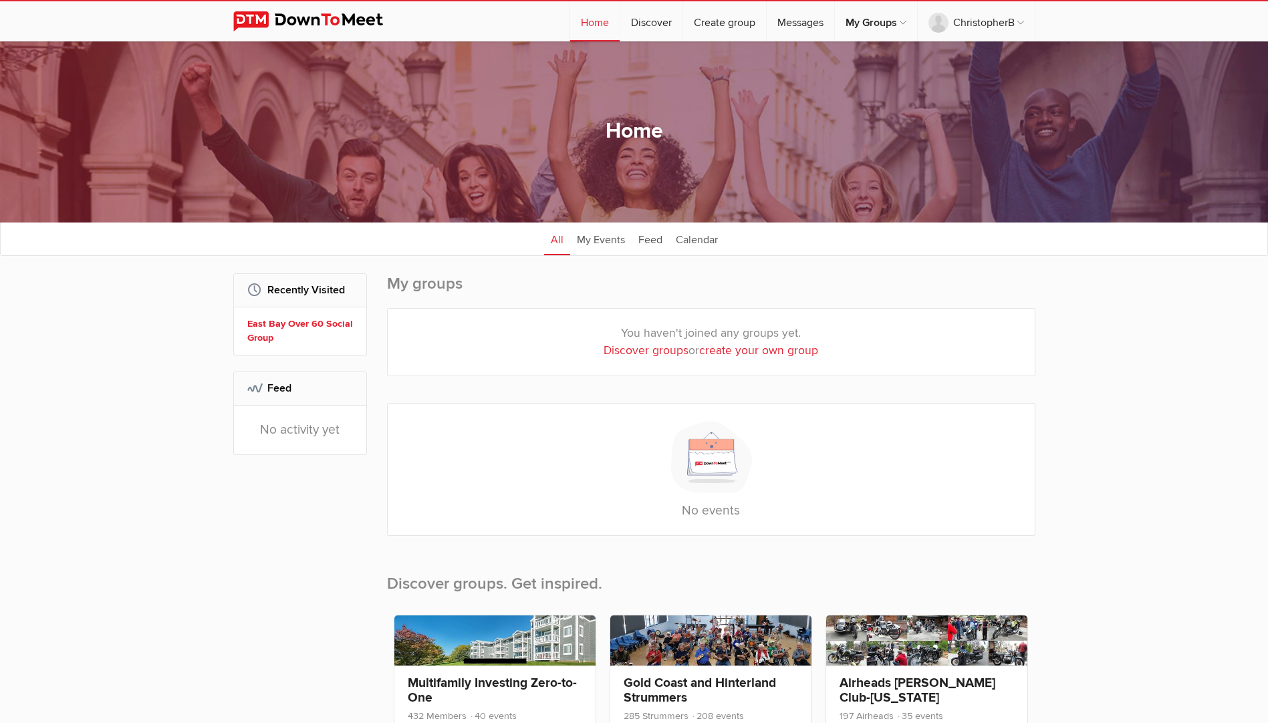
click at [642, 352] on link "Discover groups" at bounding box center [646, 351] width 85 height 14
select select "null"
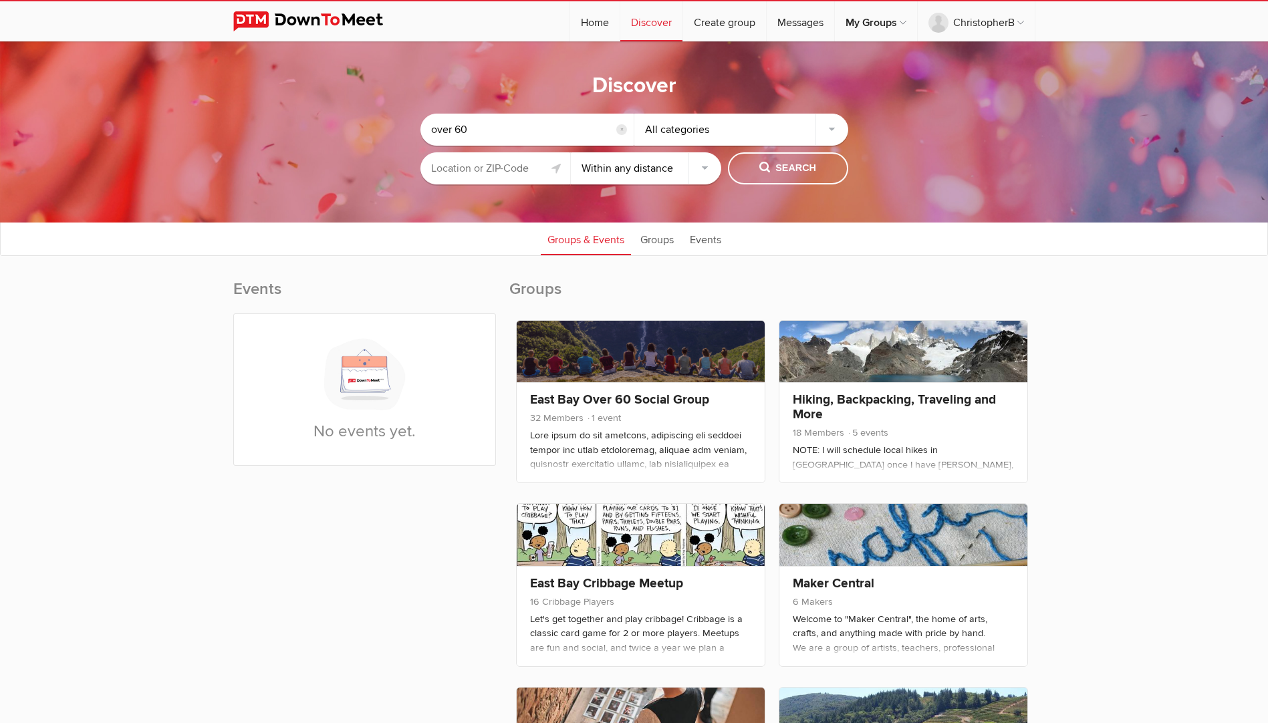
click at [473, 168] on input "text" at bounding box center [496, 168] width 150 height 32
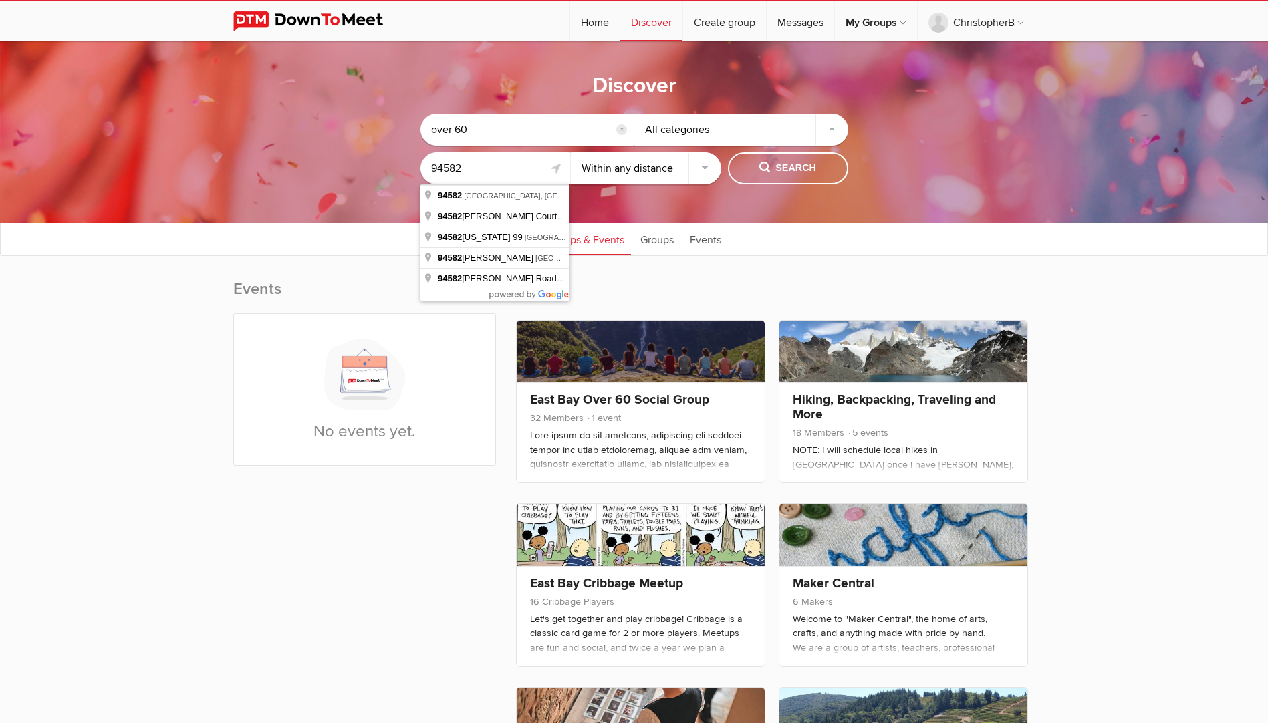
type input "94582"
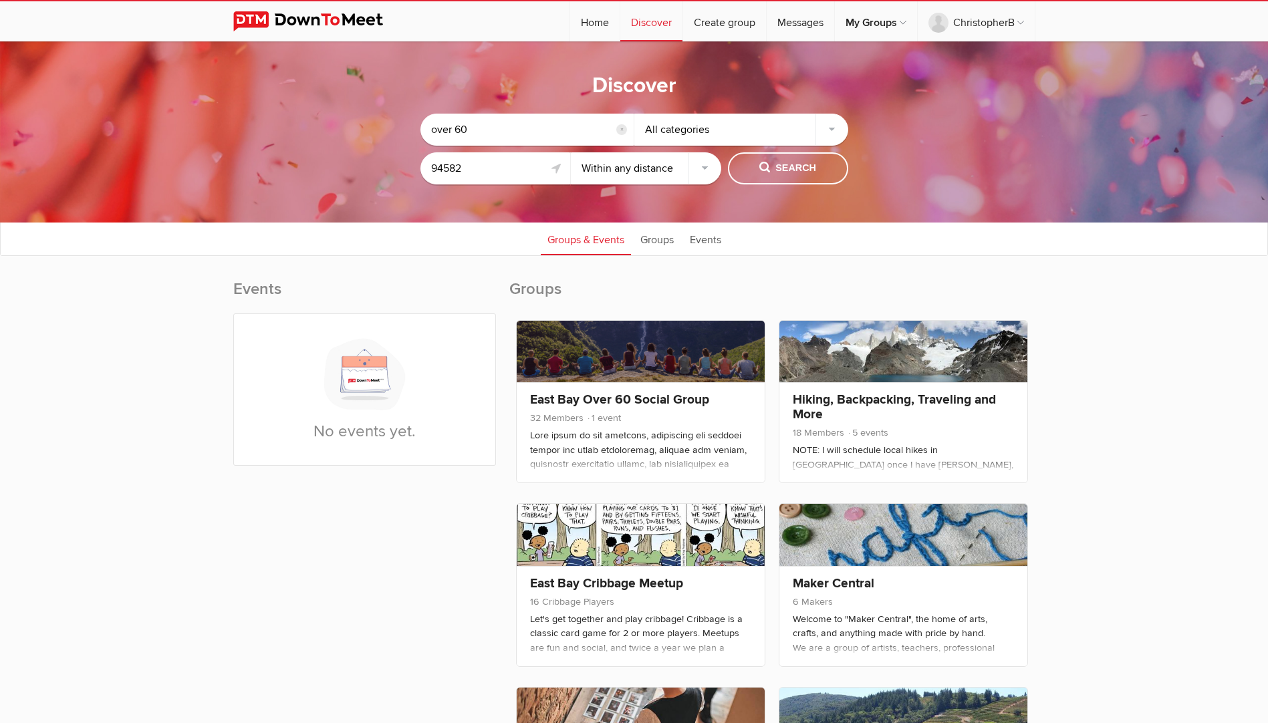
click at [705, 166] on select "Within 10 miles Within 25 miles Within 50 miles Within 100 miles Within any dis…" at bounding box center [646, 168] width 150 height 32
select select "50"
click at [571, 152] on select "Within 10 miles Within 25 miles Within 50 miles Within 100 miles Within any dis…" at bounding box center [646, 168] width 150 height 32
click at [791, 168] on span "Search" at bounding box center [788, 168] width 57 height 15
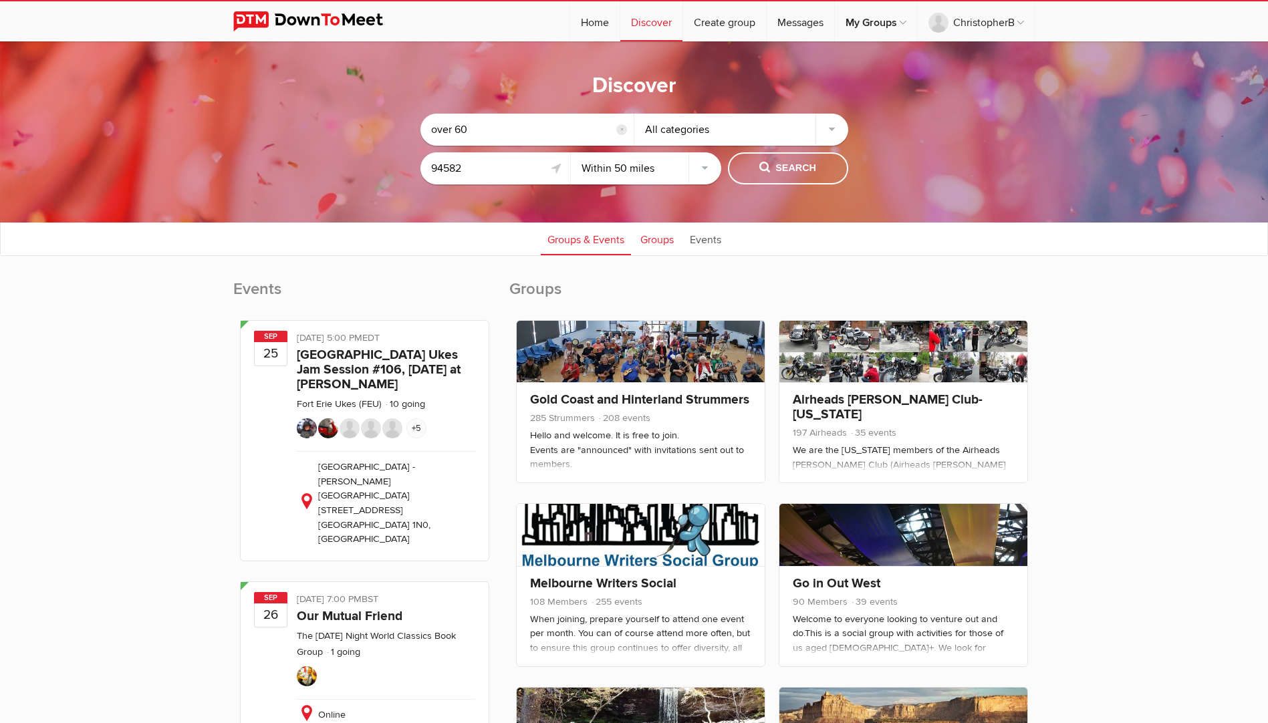
click at [659, 245] on link "Groups" at bounding box center [657, 238] width 47 height 33
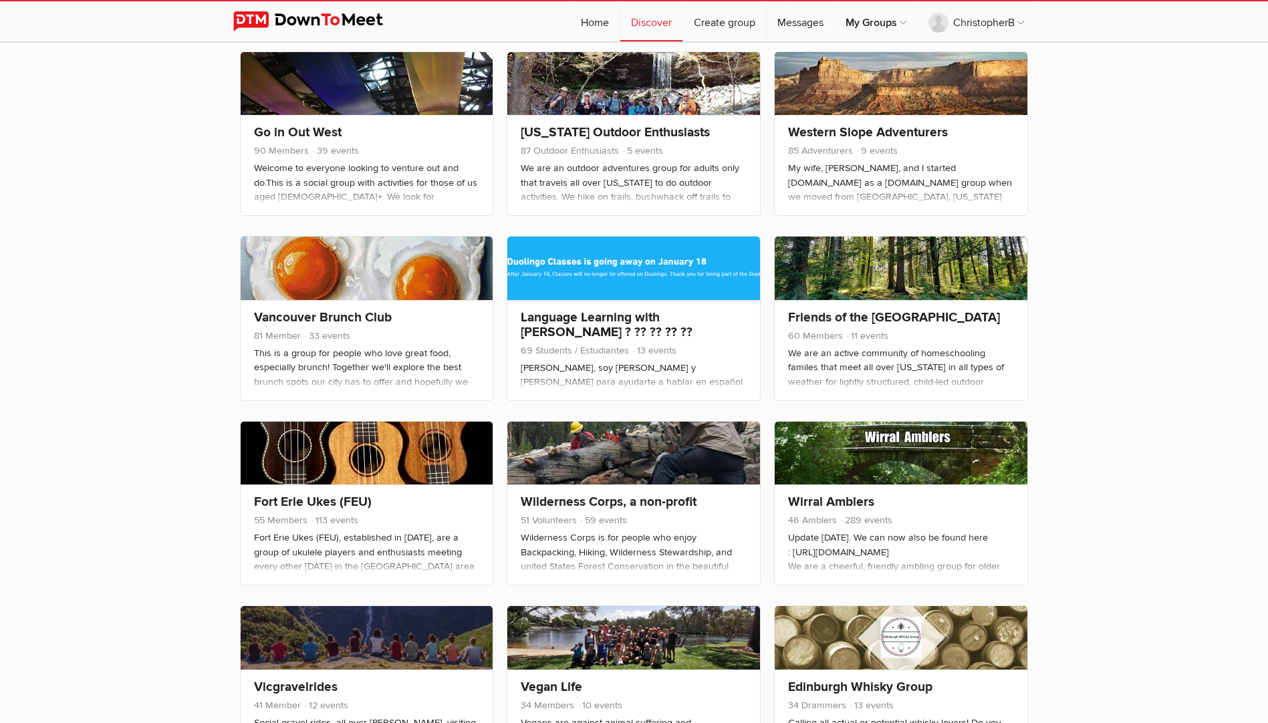
scroll to position [669, 0]
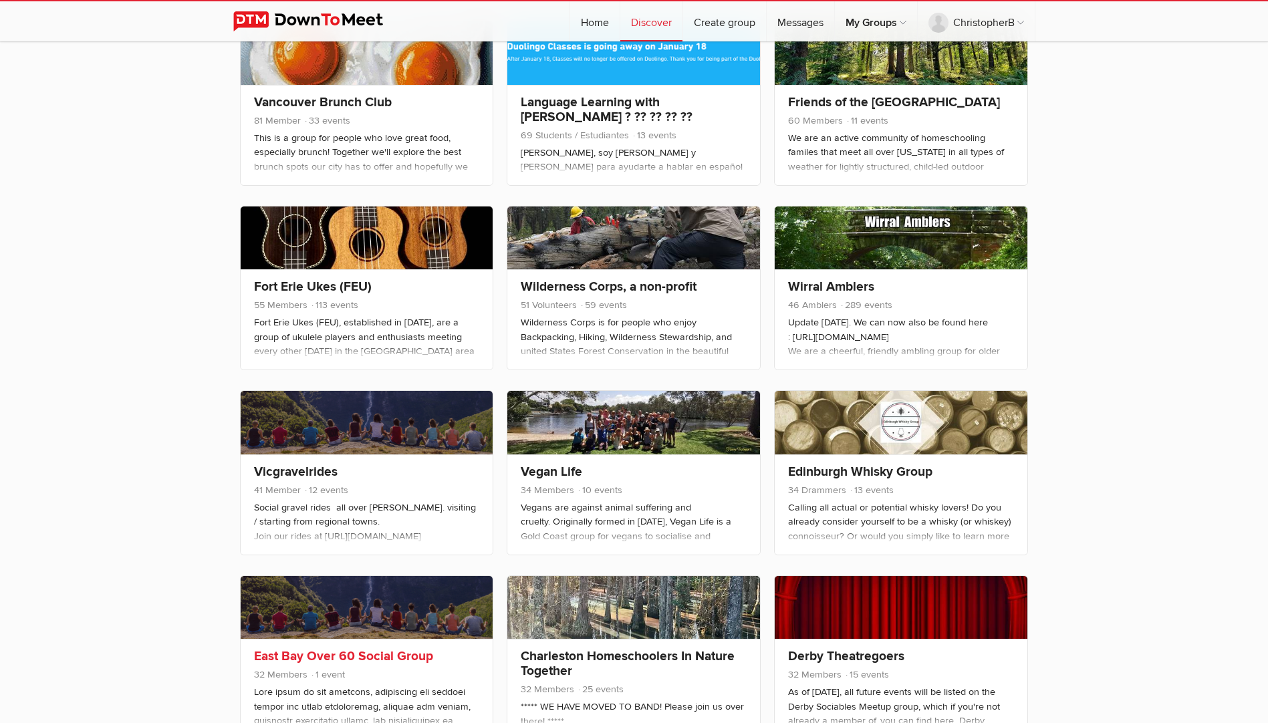
click at [328, 626] on link at bounding box center [367, 607] width 253 height 63
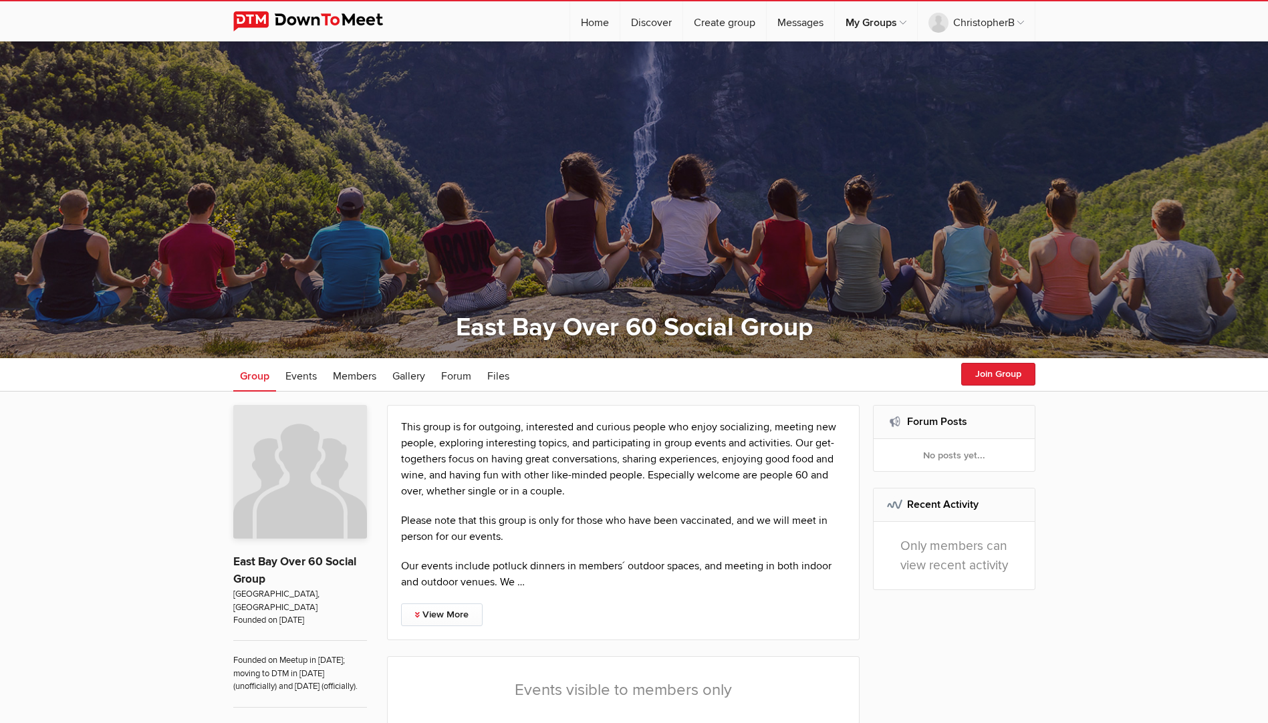
click at [1000, 390] on ul "Group Events Members Gallery More Forum Files Forum Files" at bounding box center [634, 374] width 802 height 33
click at [997, 378] on button "Join Group" at bounding box center [998, 374] width 74 height 23
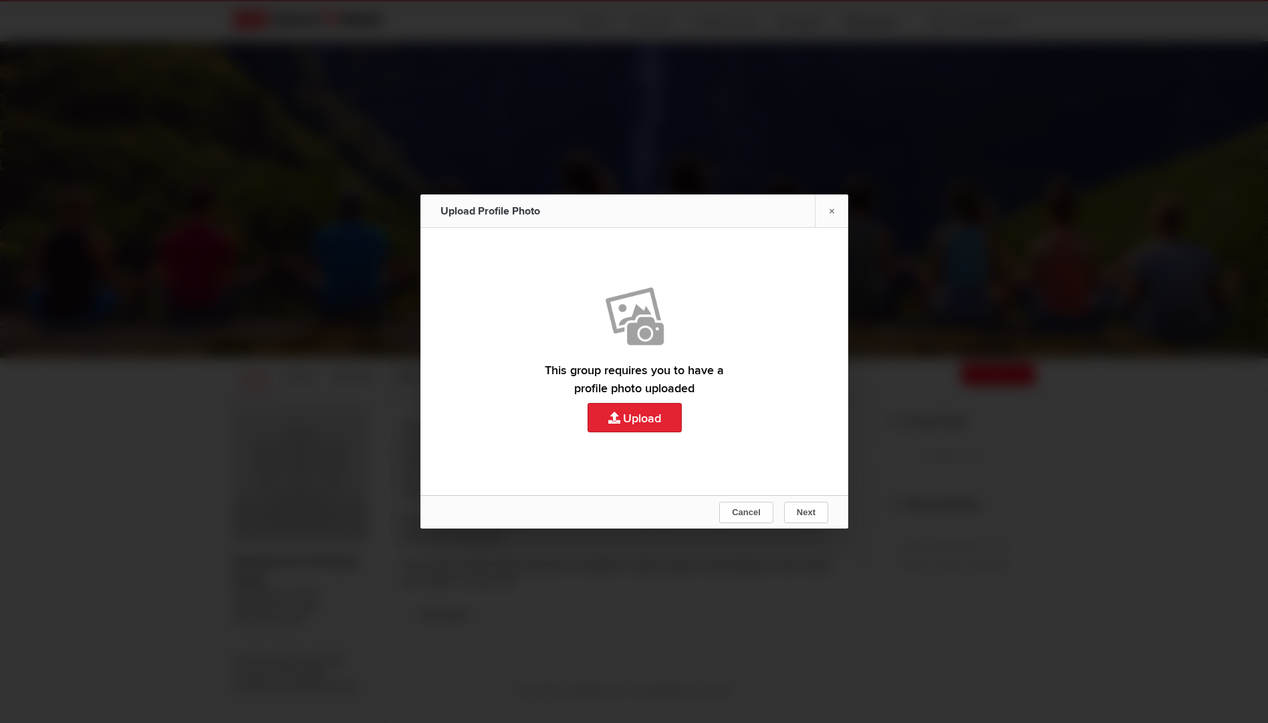
click at [633, 421] on link "Upload" at bounding box center [635, 361] width 428 height 267
type input "C:\fakepath\CgAiMRIvCi0KKwopEidBRjFRaXBPM0ZBVU5pZXV3LXF4dkdzbkxEQ2RtMUwtRTFGbW1…"
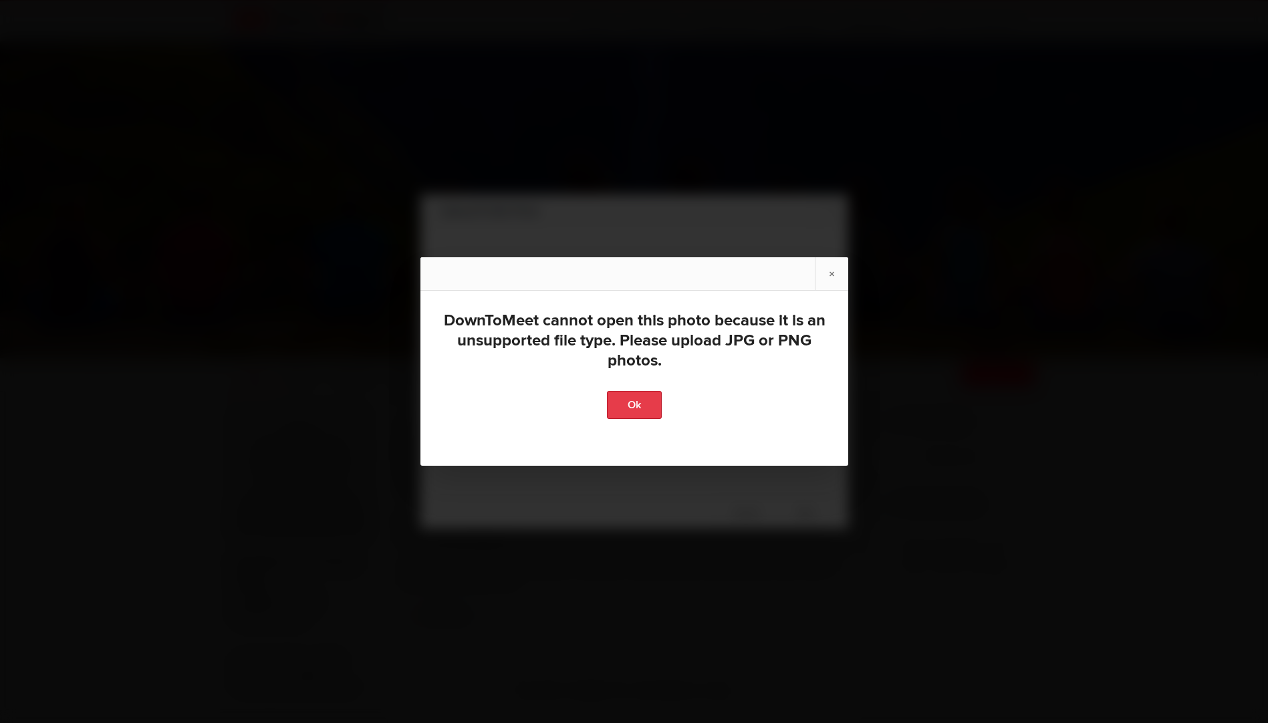
click at [635, 399] on link "Ok" at bounding box center [634, 405] width 55 height 28
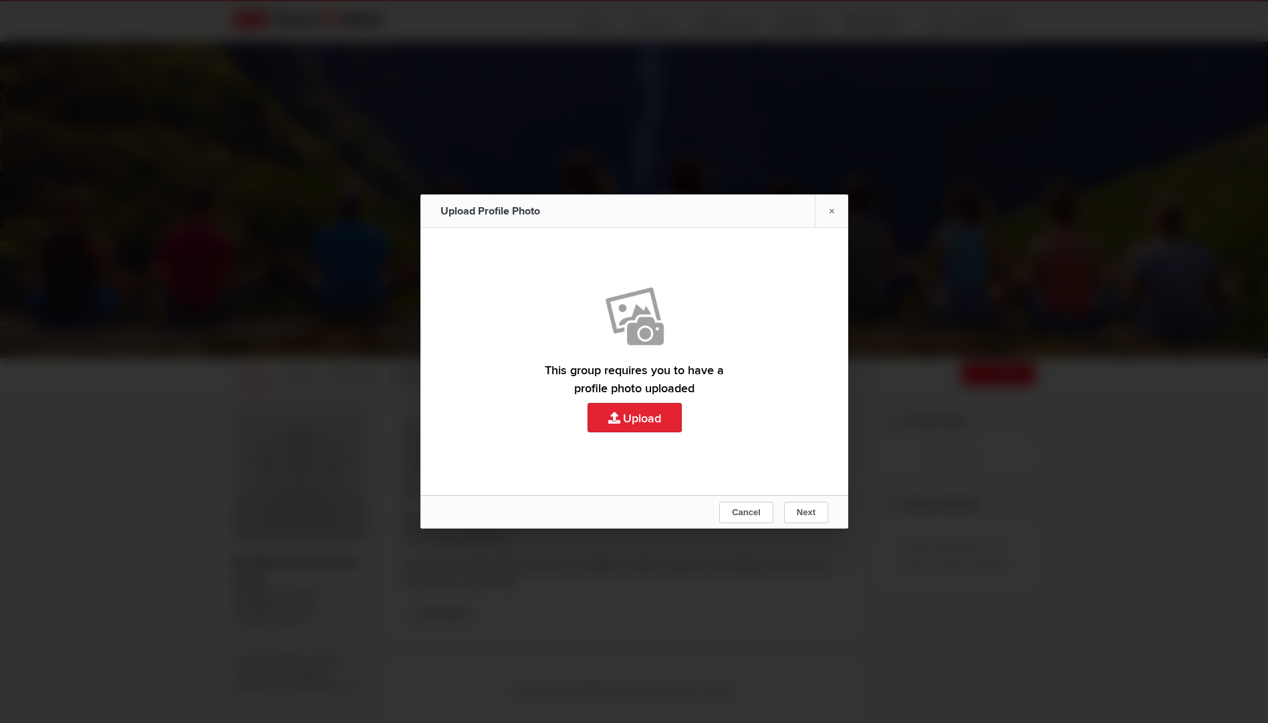
click at [616, 415] on link "Upload" at bounding box center [635, 361] width 428 height 267
type input "C:\fakepath\AF1QipMD2deCEKjaMBiAhuXvB33vMIz2v01XAqfOgUBu[1]"
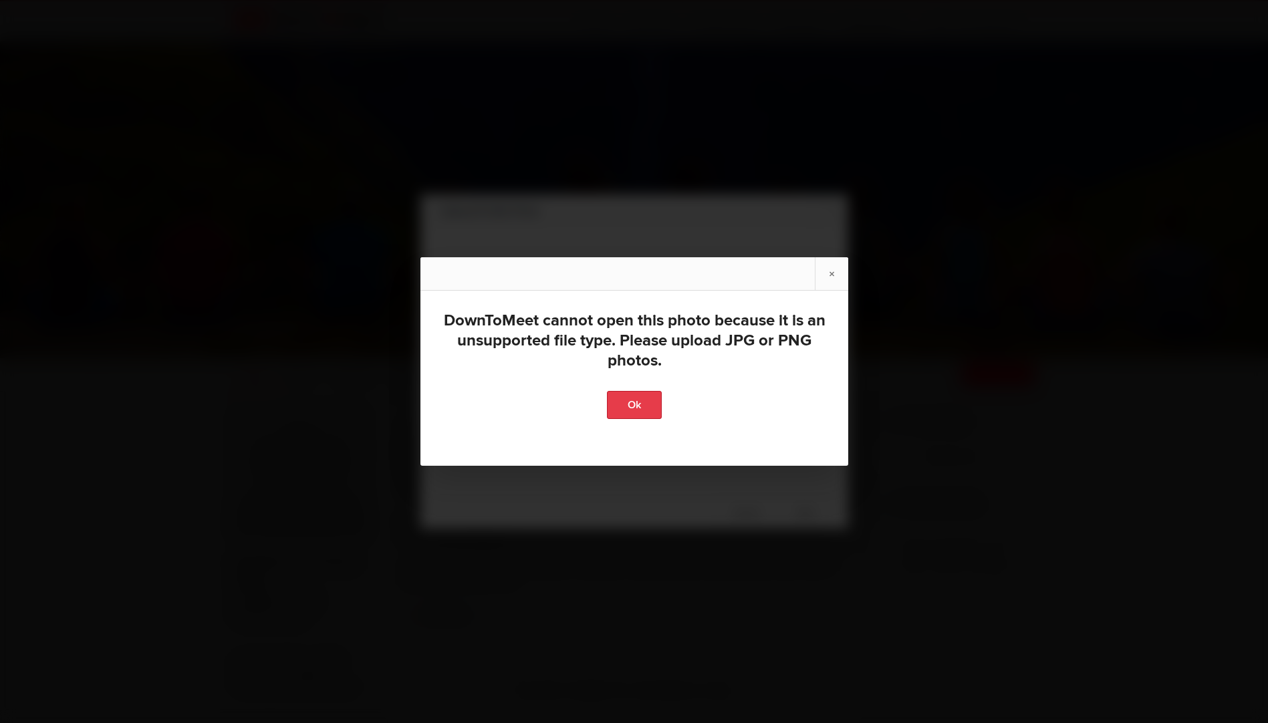
click at [620, 403] on link "Ok" at bounding box center [634, 405] width 55 height 28
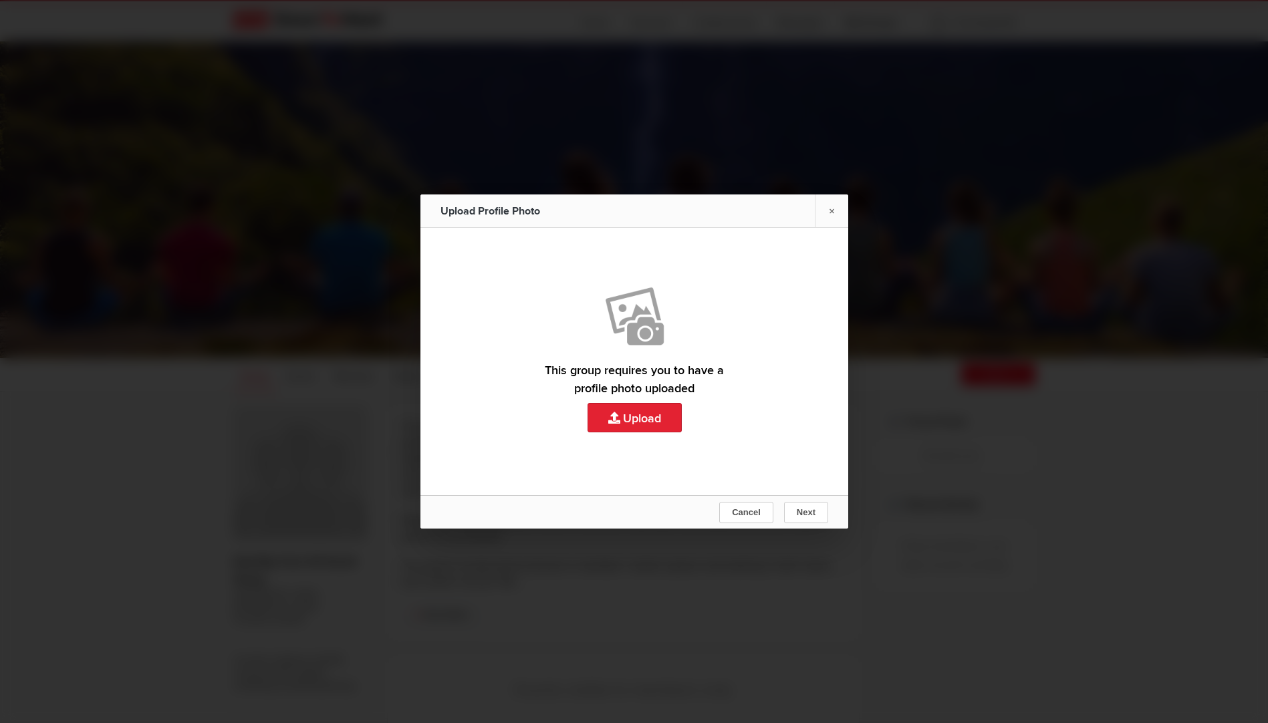
click at [622, 419] on link "Upload" at bounding box center [635, 361] width 428 height 267
type input "C:\fakepath\20150723_211122-1.jpg"
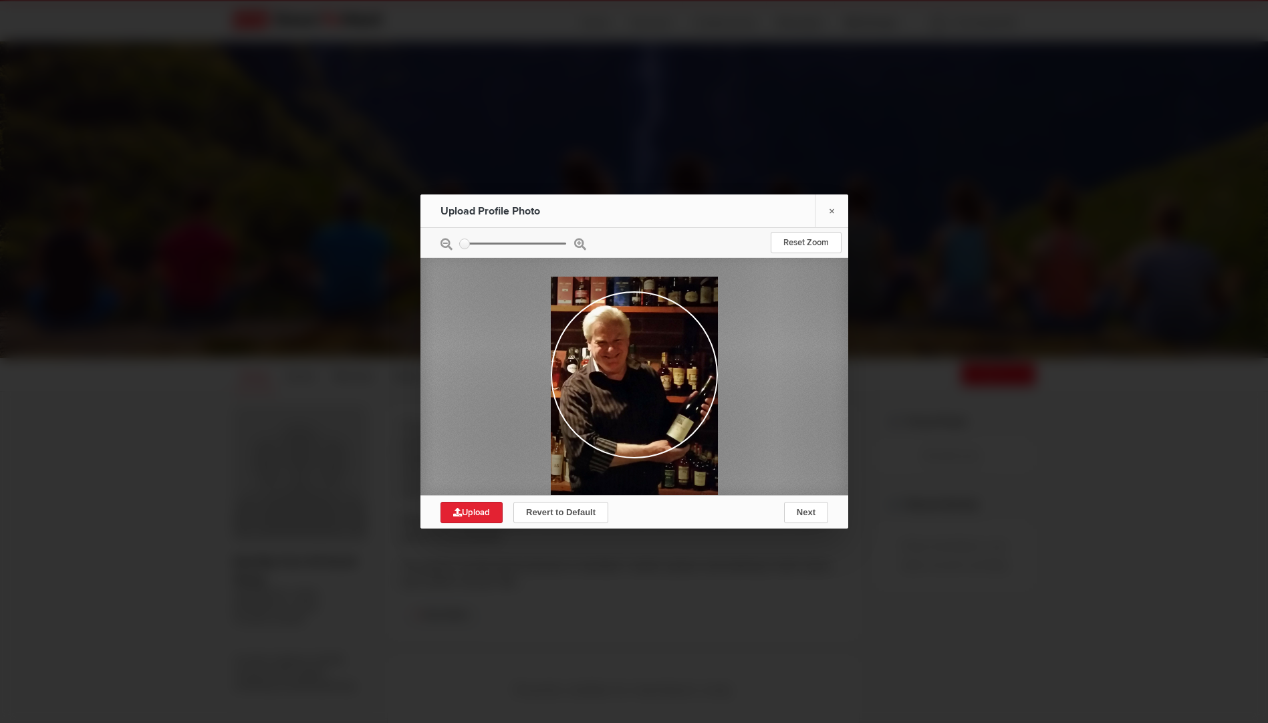
drag, startPoint x: 642, startPoint y: 424, endPoint x: 674, endPoint y: 438, distance: 35.0
click at [674, 438] on div at bounding box center [633, 389] width 167 height 224
click at [814, 511] on span "Next" at bounding box center [805, 512] width 19 height 10
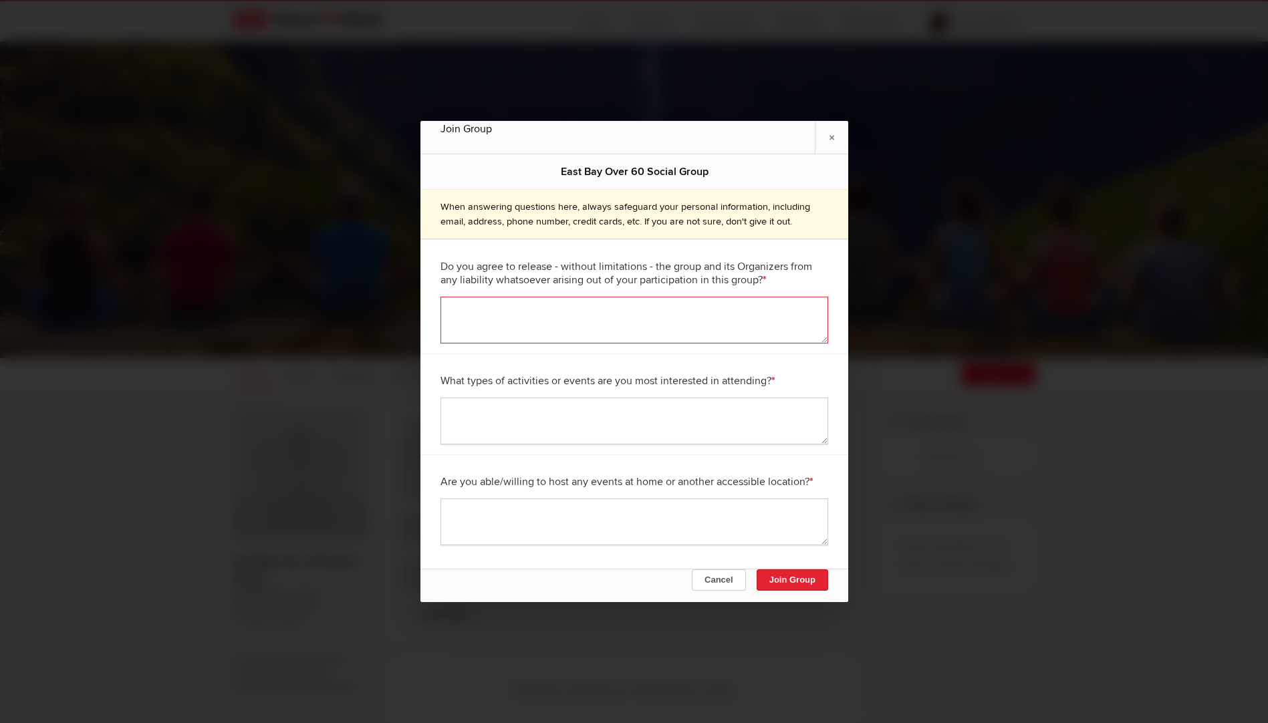
click at [457, 310] on textarea at bounding box center [635, 320] width 388 height 47
type textarea "y"
click at [447, 408] on textarea at bounding box center [635, 421] width 388 height 47
type textarea "Feast"
click at [453, 506] on textarea at bounding box center [635, 522] width 388 height 47
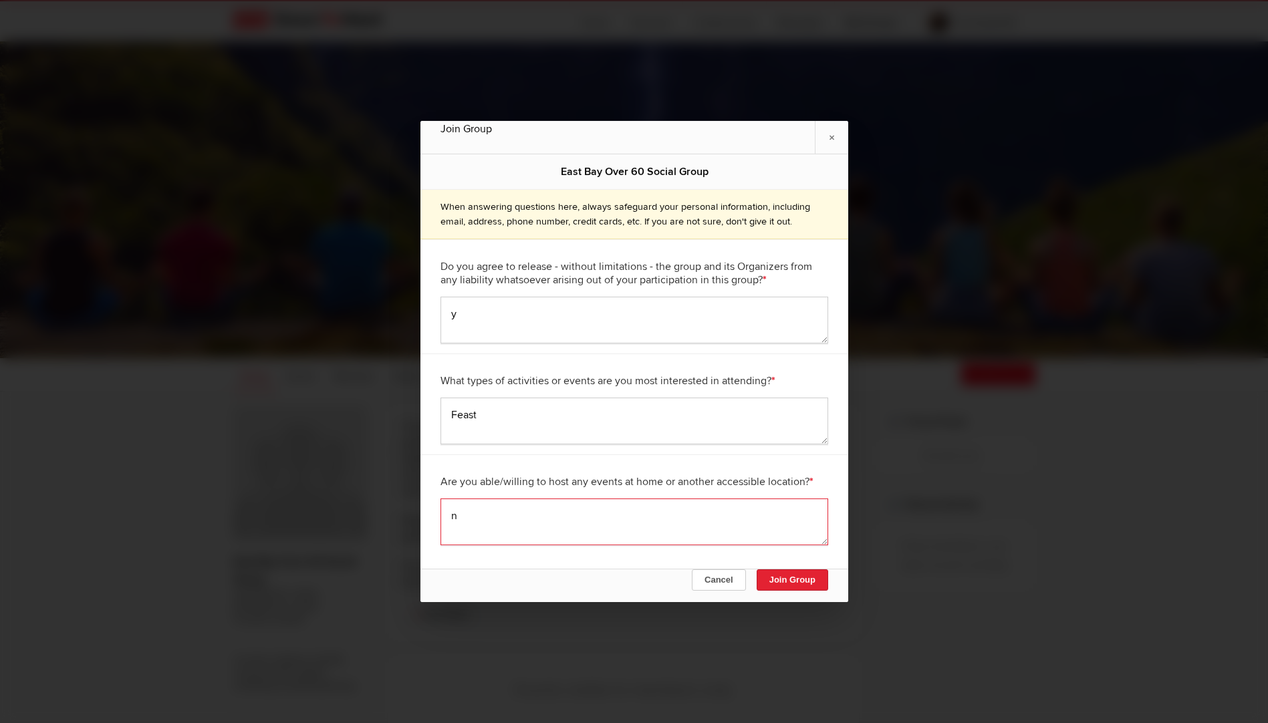
type textarea "n"
click at [478, 416] on textarea "Feast" at bounding box center [635, 421] width 388 height 47
type textarea "Feast/potluck"
click at [798, 576] on button "Join Group" at bounding box center [792, 580] width 72 height 21
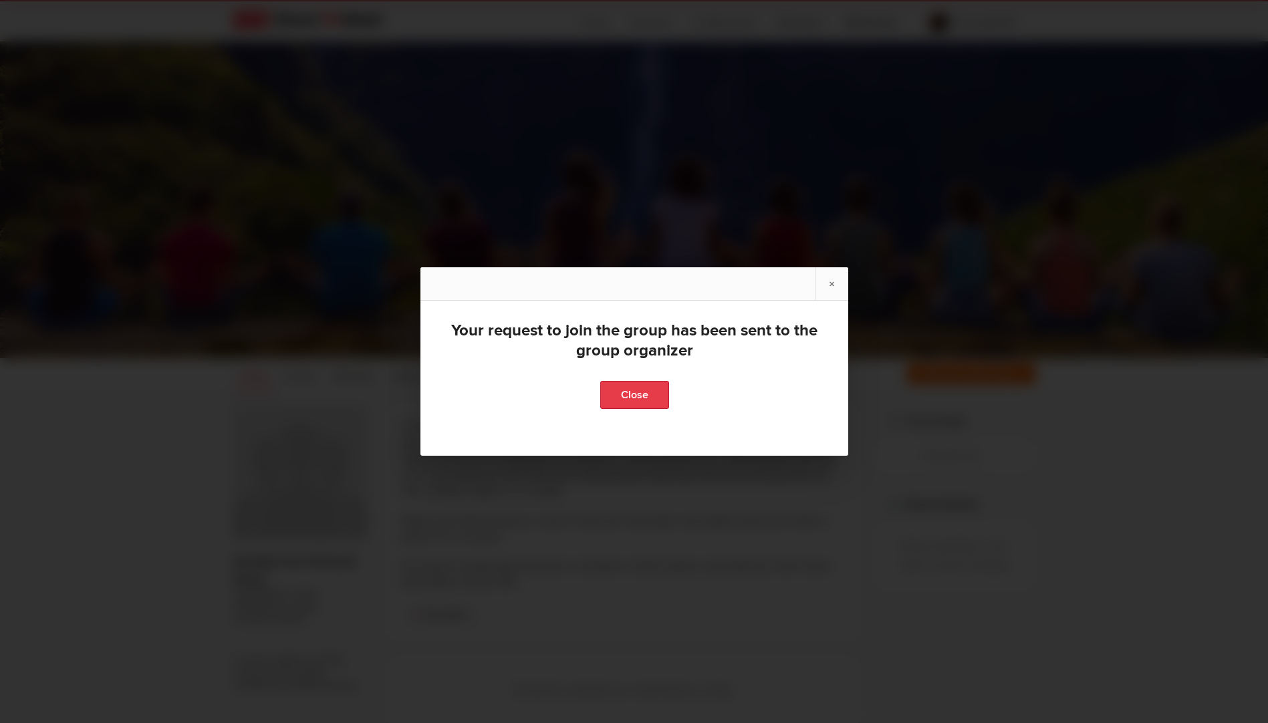
click at [627, 396] on link "Close" at bounding box center [634, 395] width 69 height 28
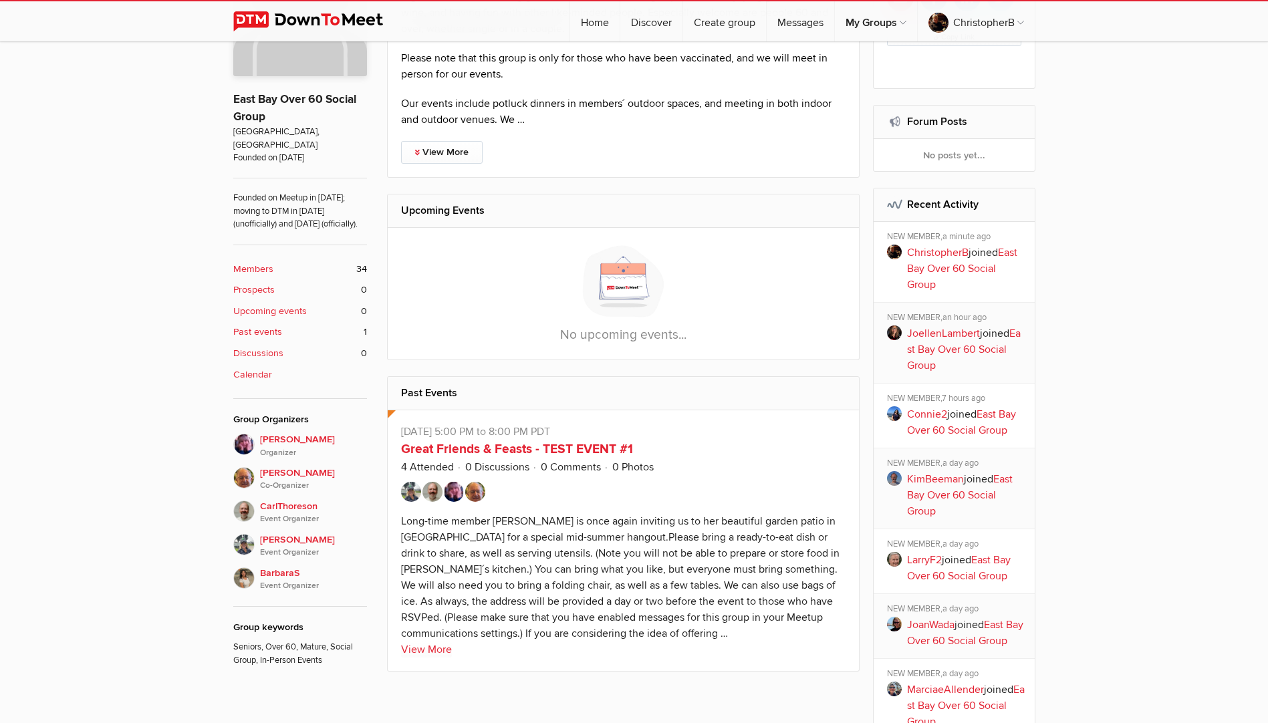
scroll to position [535, 0]
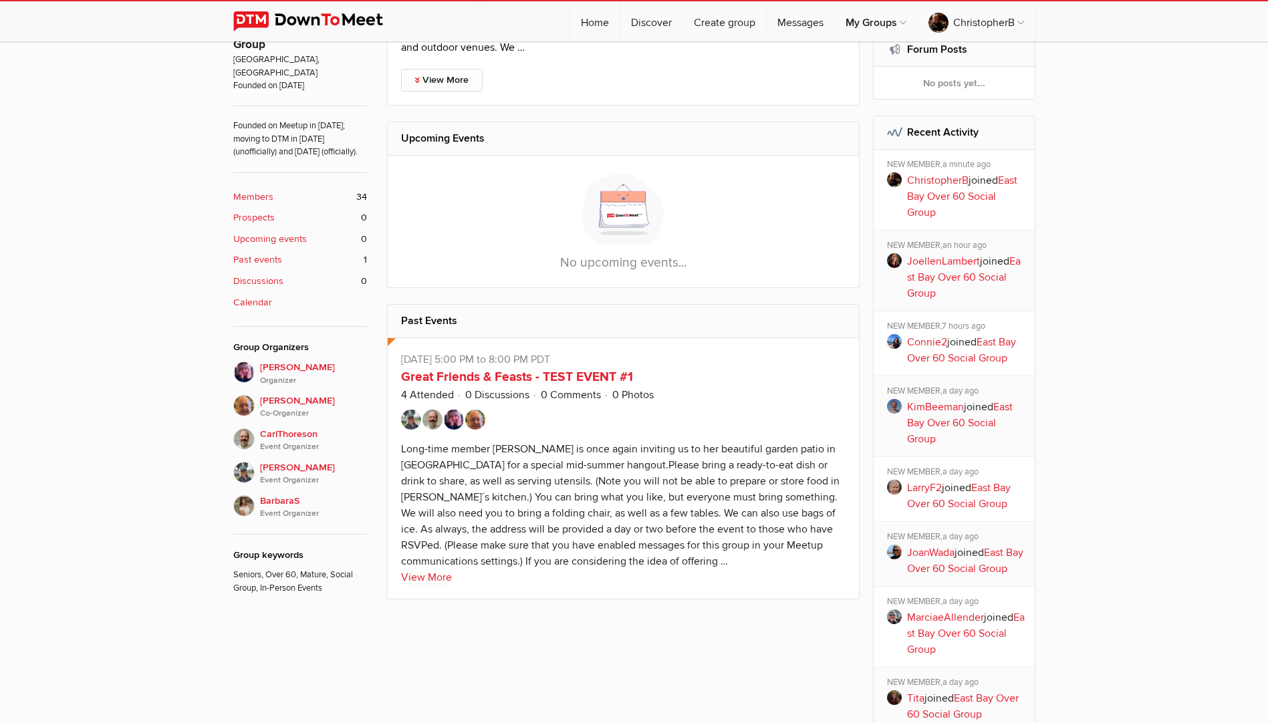
click at [257, 197] on b "Members" at bounding box center [253, 197] width 40 height 15
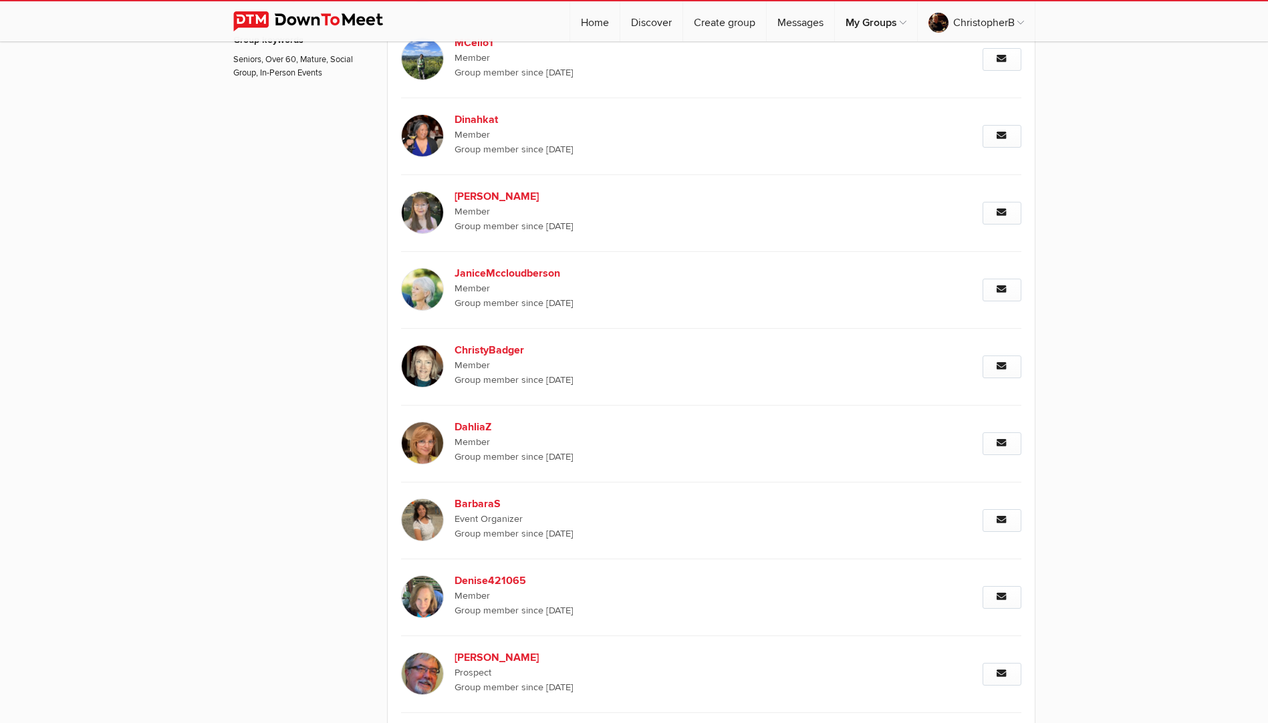
scroll to position [1094, 0]
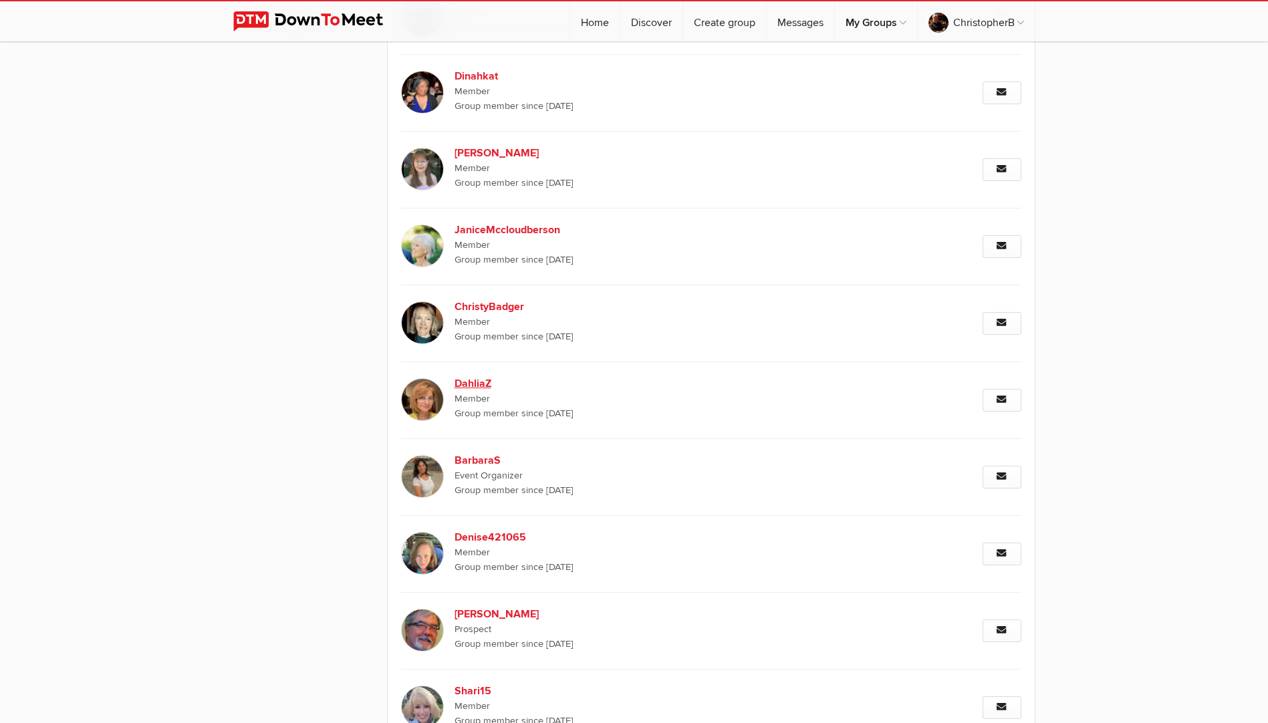
click at [423, 401] on img at bounding box center [422, 399] width 43 height 43
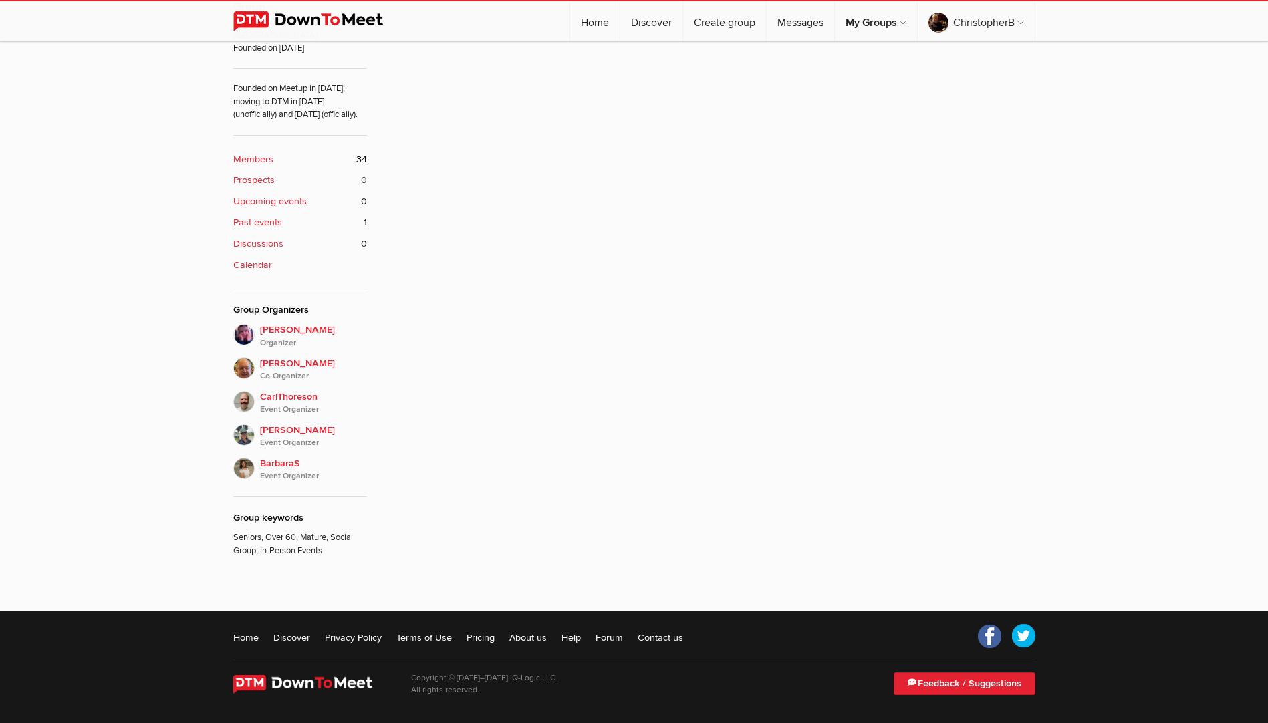
scroll to position [358, 0]
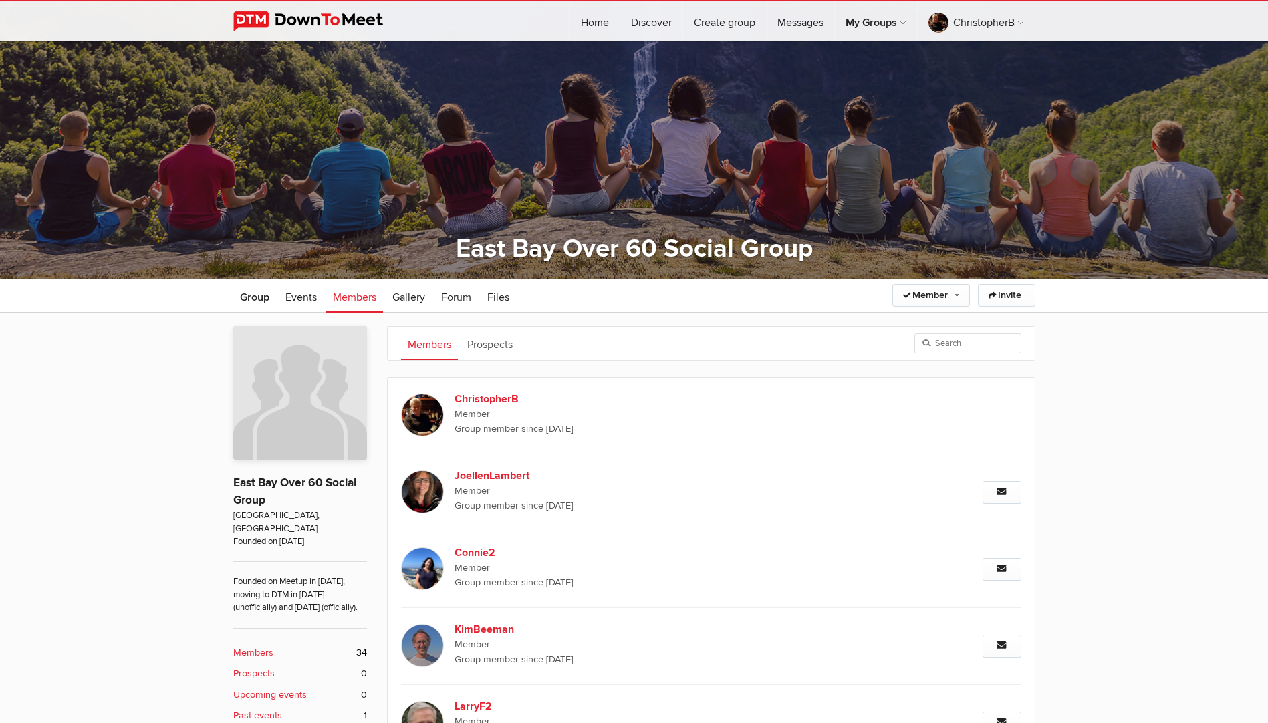
scroll to position [12, 0]
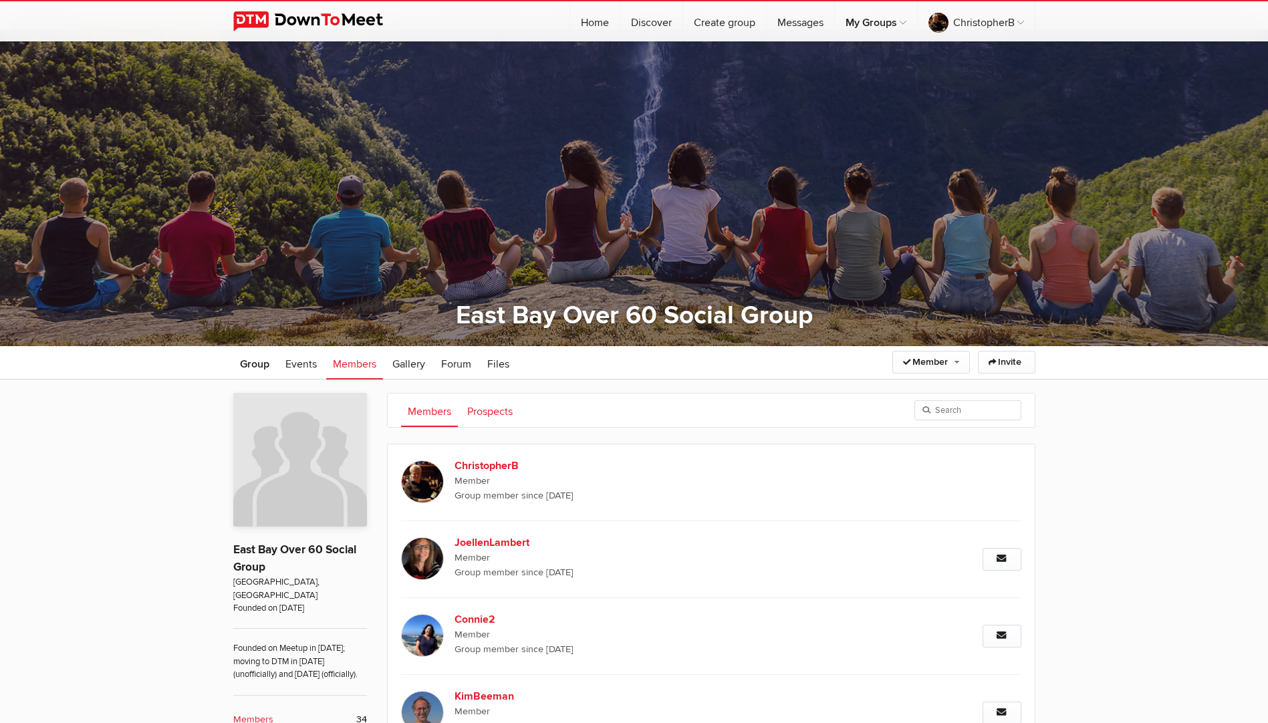
click at [490, 413] on link "Prospects" at bounding box center [490, 410] width 59 height 33
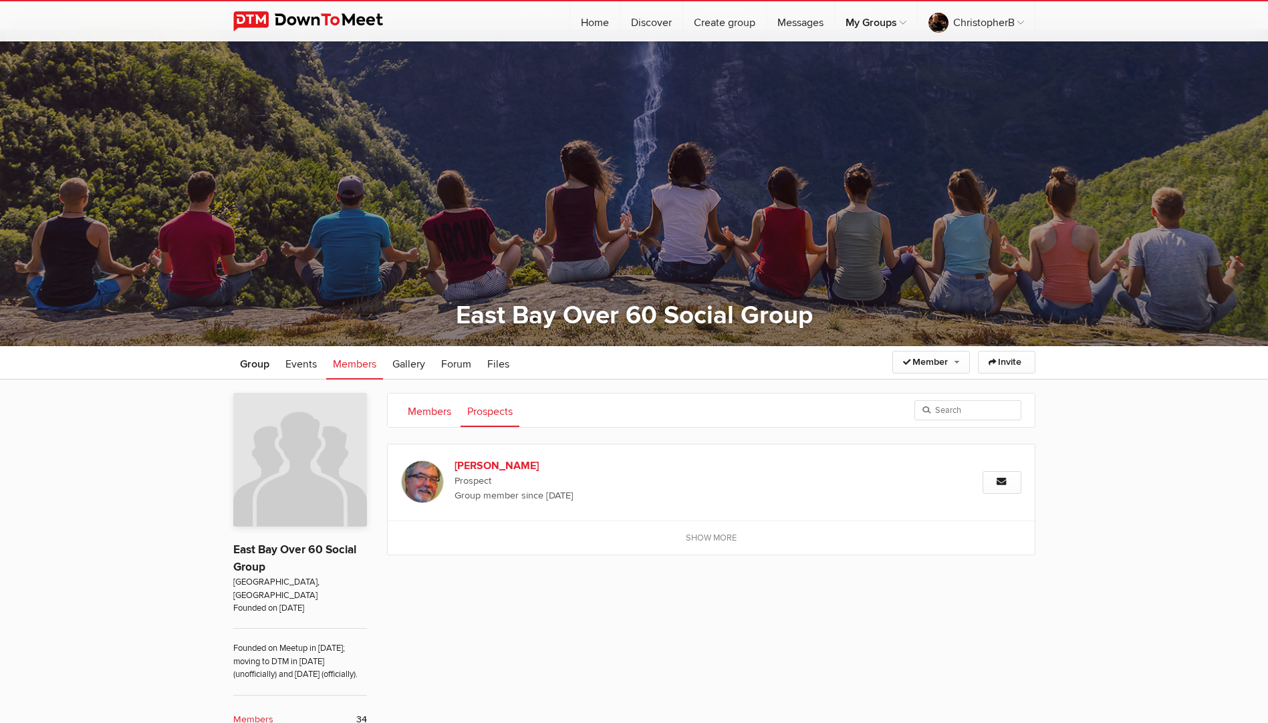
click at [428, 407] on link "Members" at bounding box center [429, 410] width 57 height 33
